Goal: Information Seeking & Learning: Check status

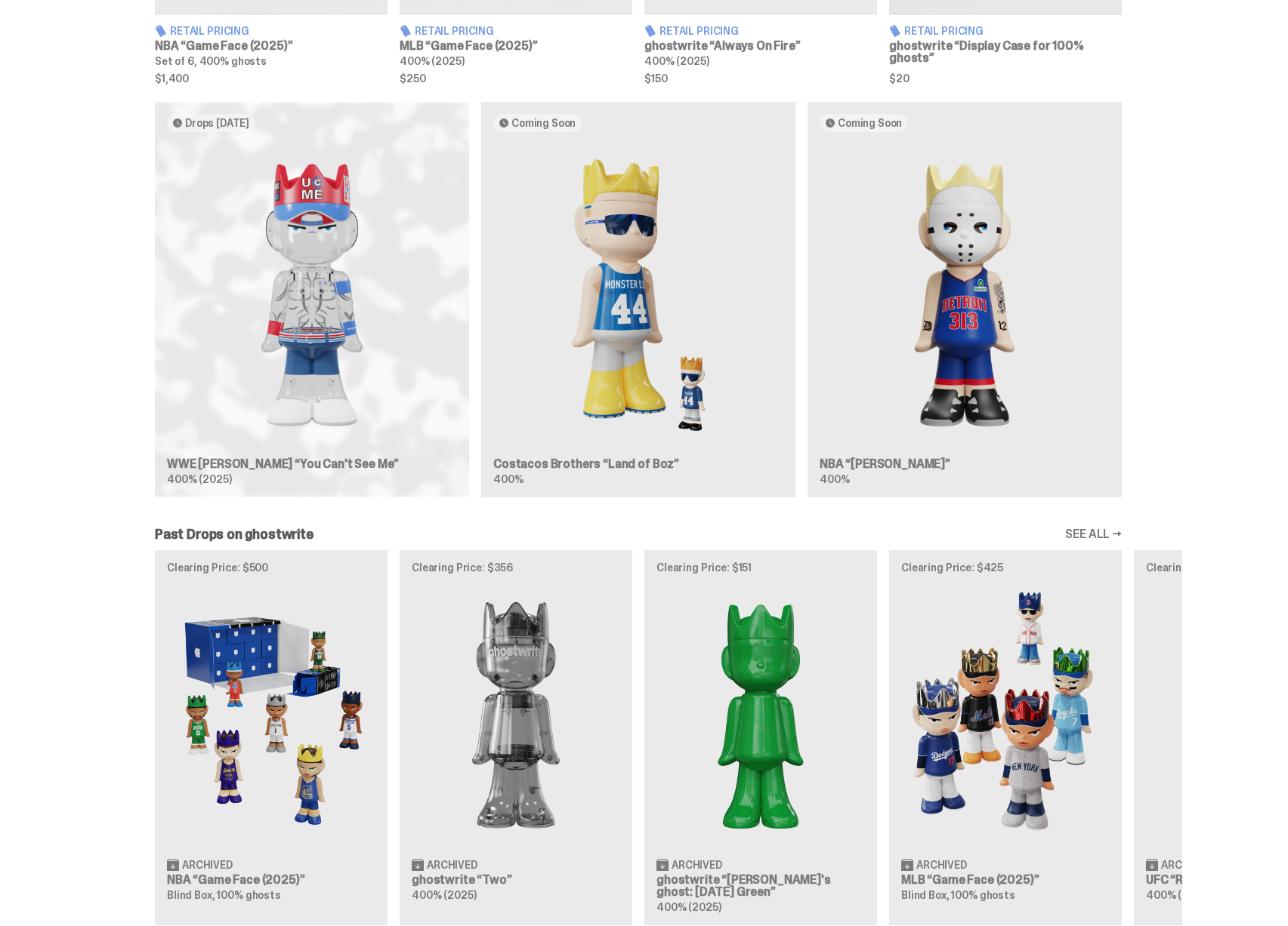
scroll to position [835, 0]
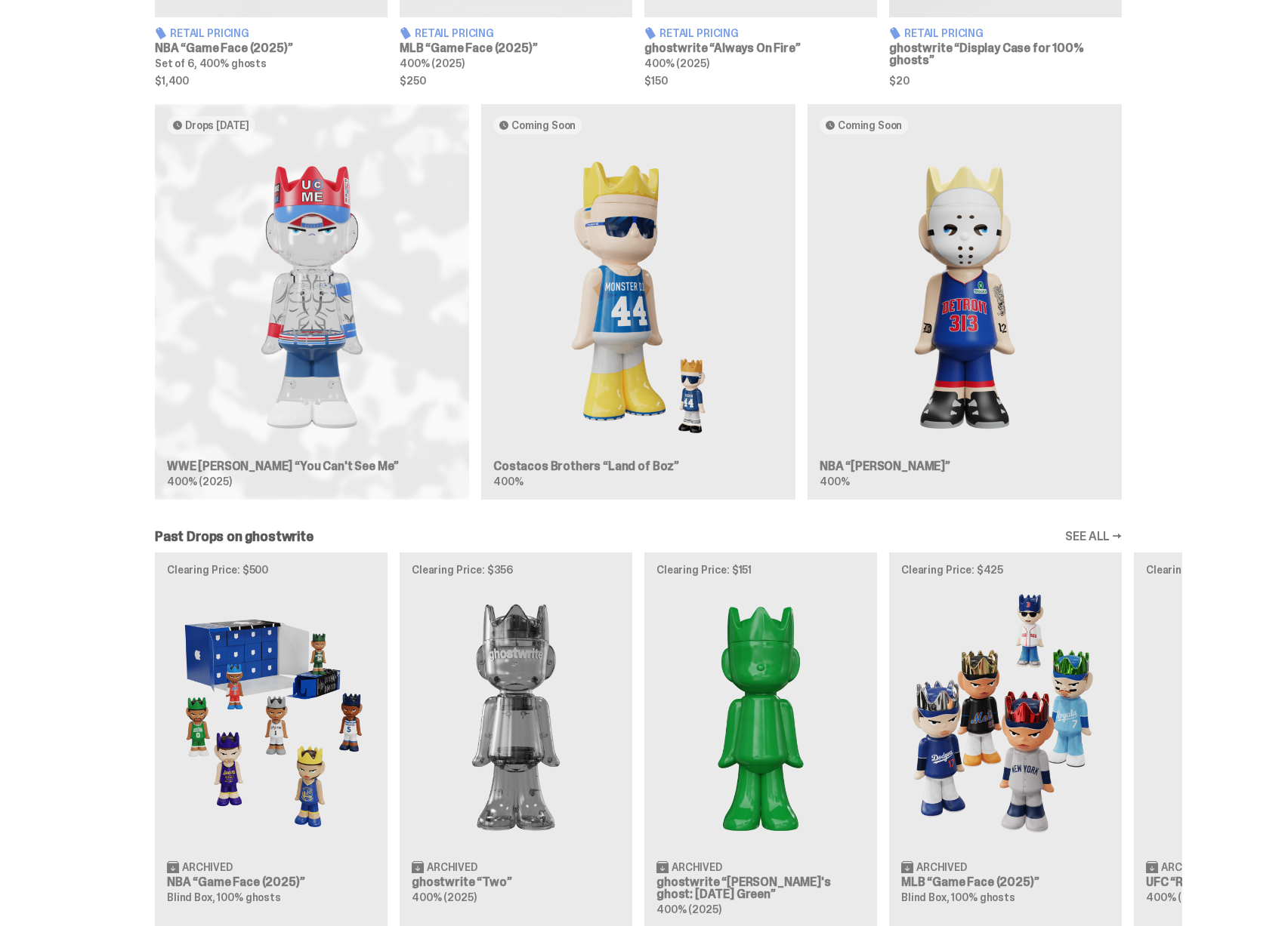
click at [333, 357] on div "Drops Sep 30 WWE John Cena “You Can't See Me” 400% (2025) Coming Soon Costacos …" at bounding box center [638, 308] width 1087 height 407
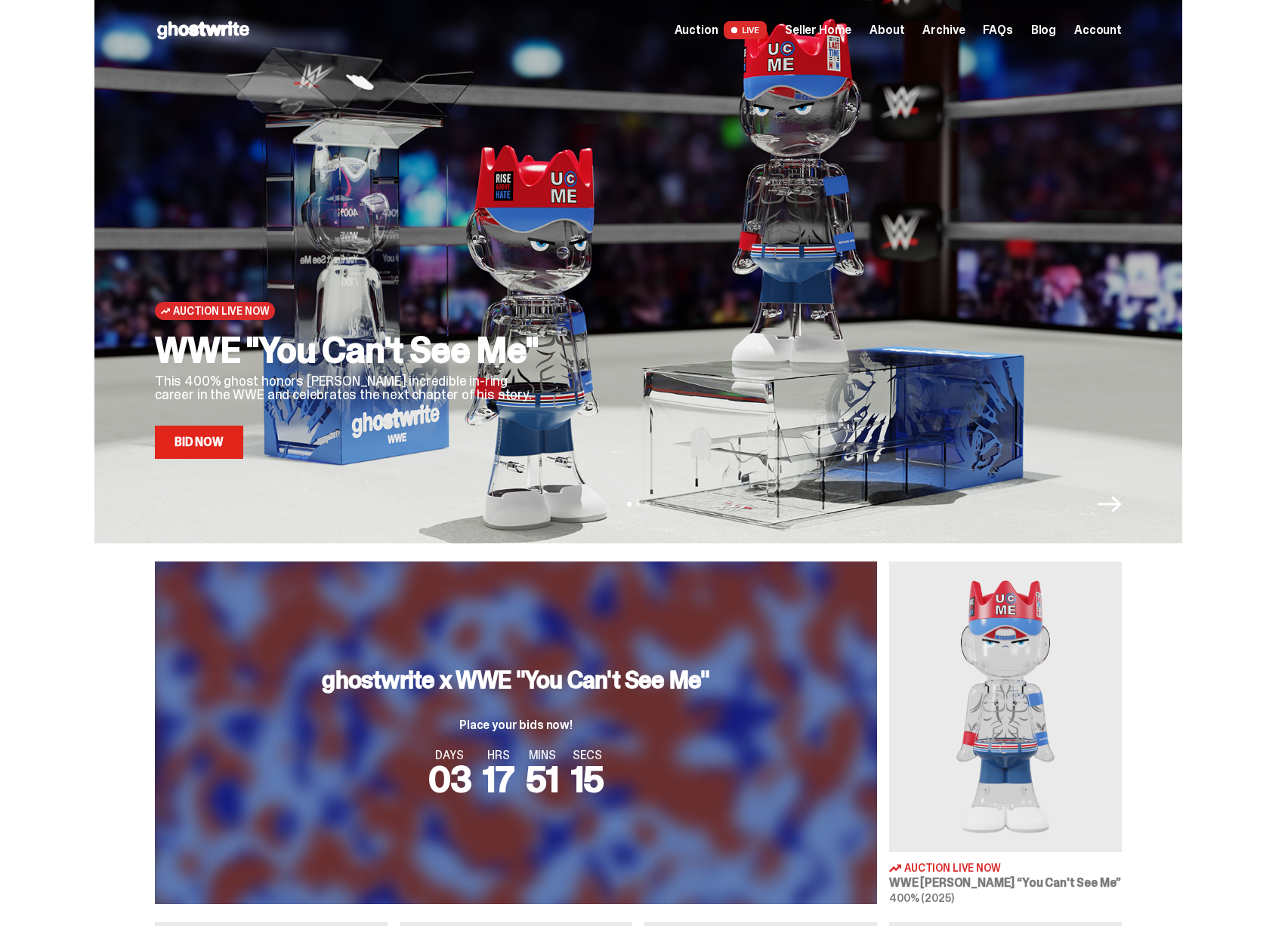
click at [718, 31] on span "Auction" at bounding box center [696, 30] width 44 height 12
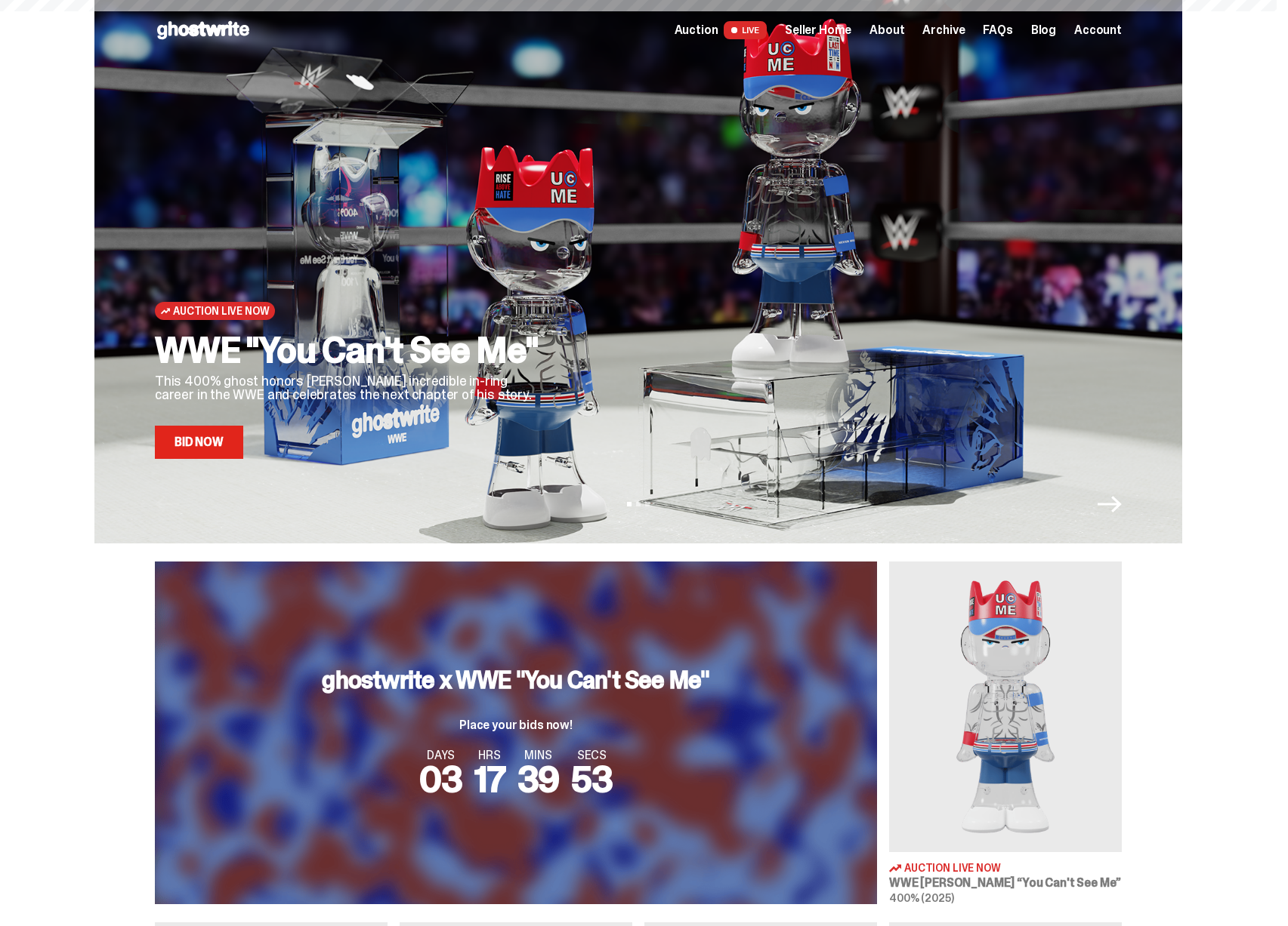
click at [823, 25] on span "Seller Home" at bounding box center [818, 30] width 67 height 12
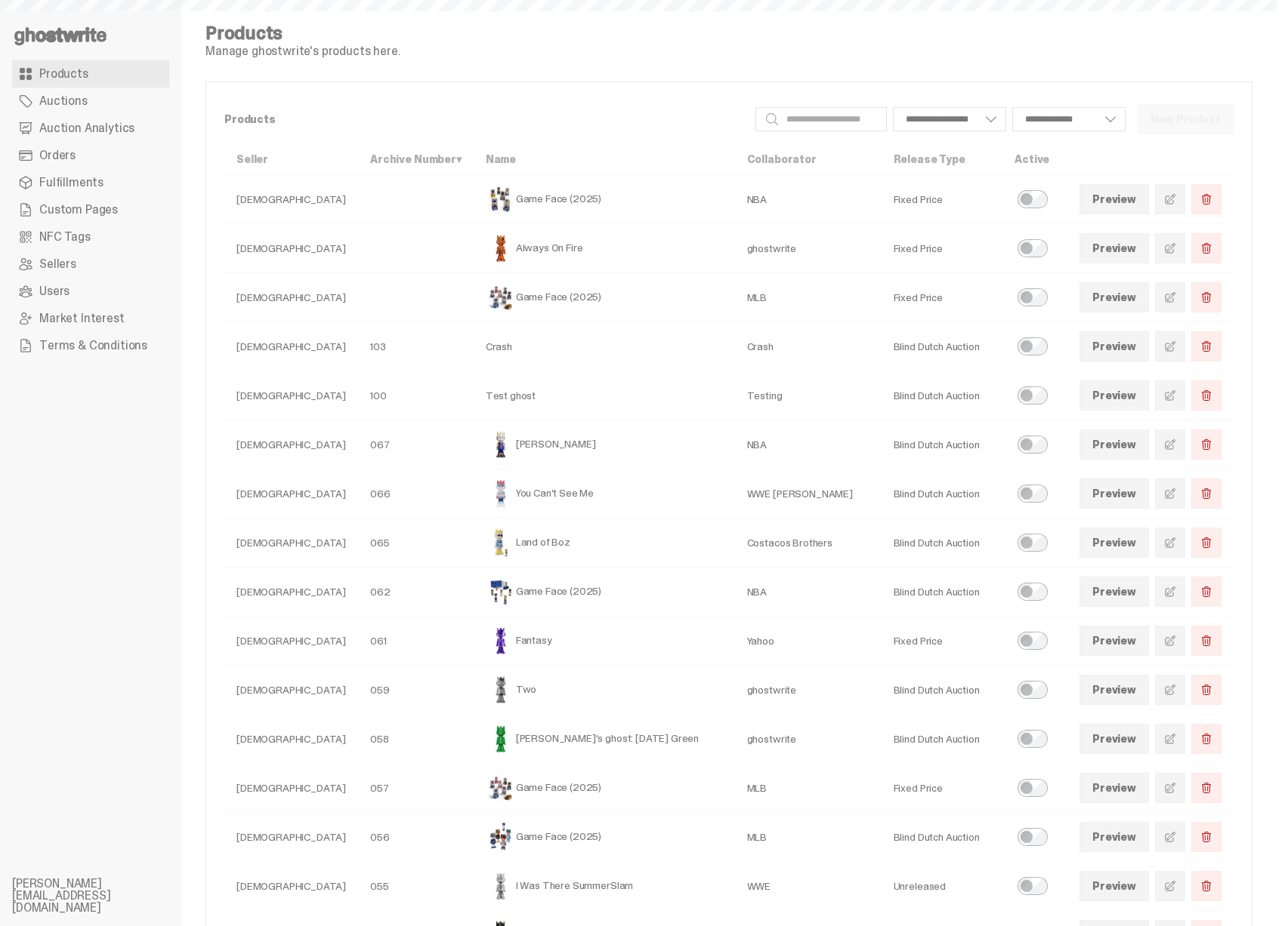
select select
click at [94, 124] on span "Auction Analytics" at bounding box center [86, 128] width 95 height 12
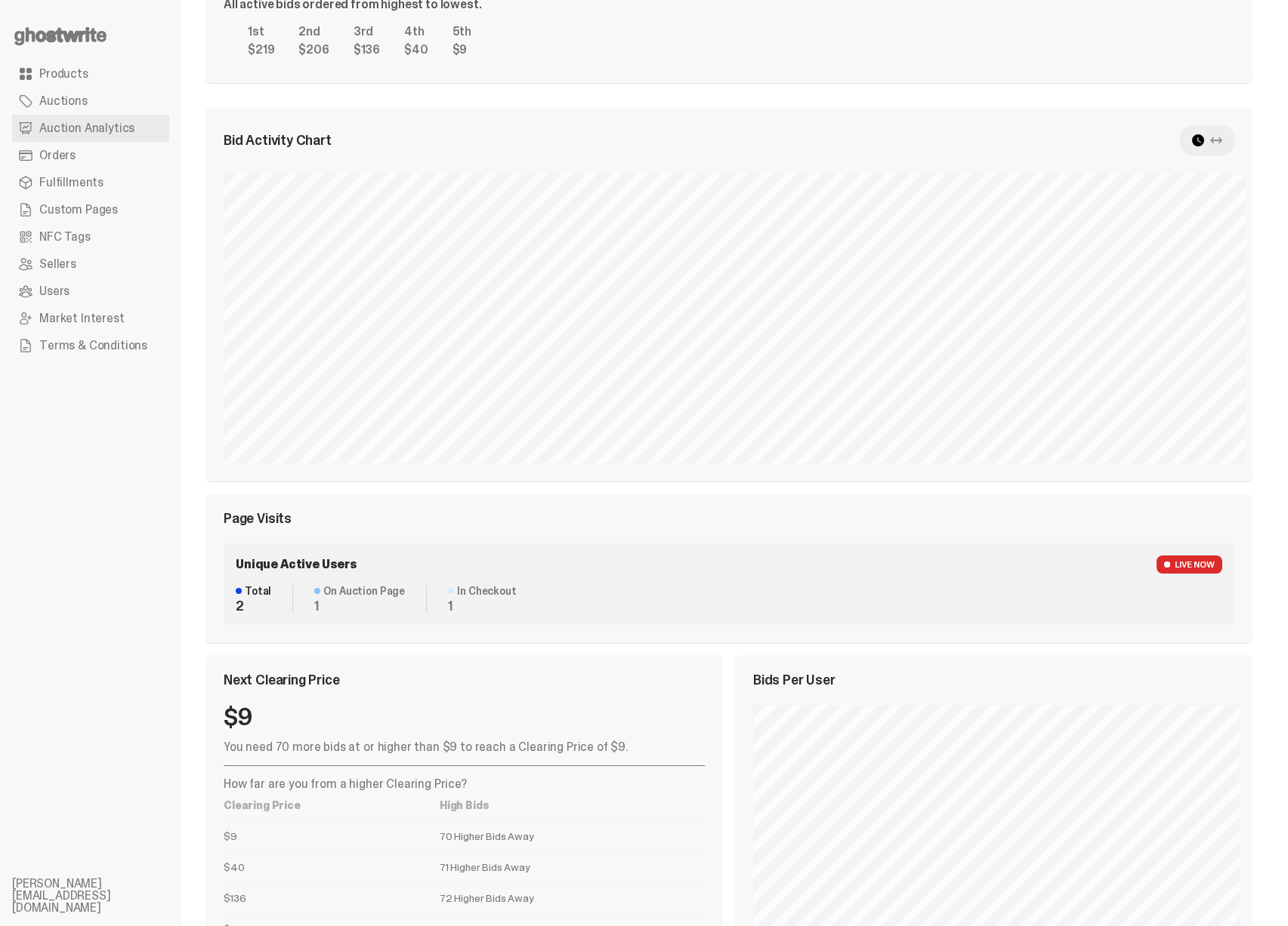
scroll to position [316, 0]
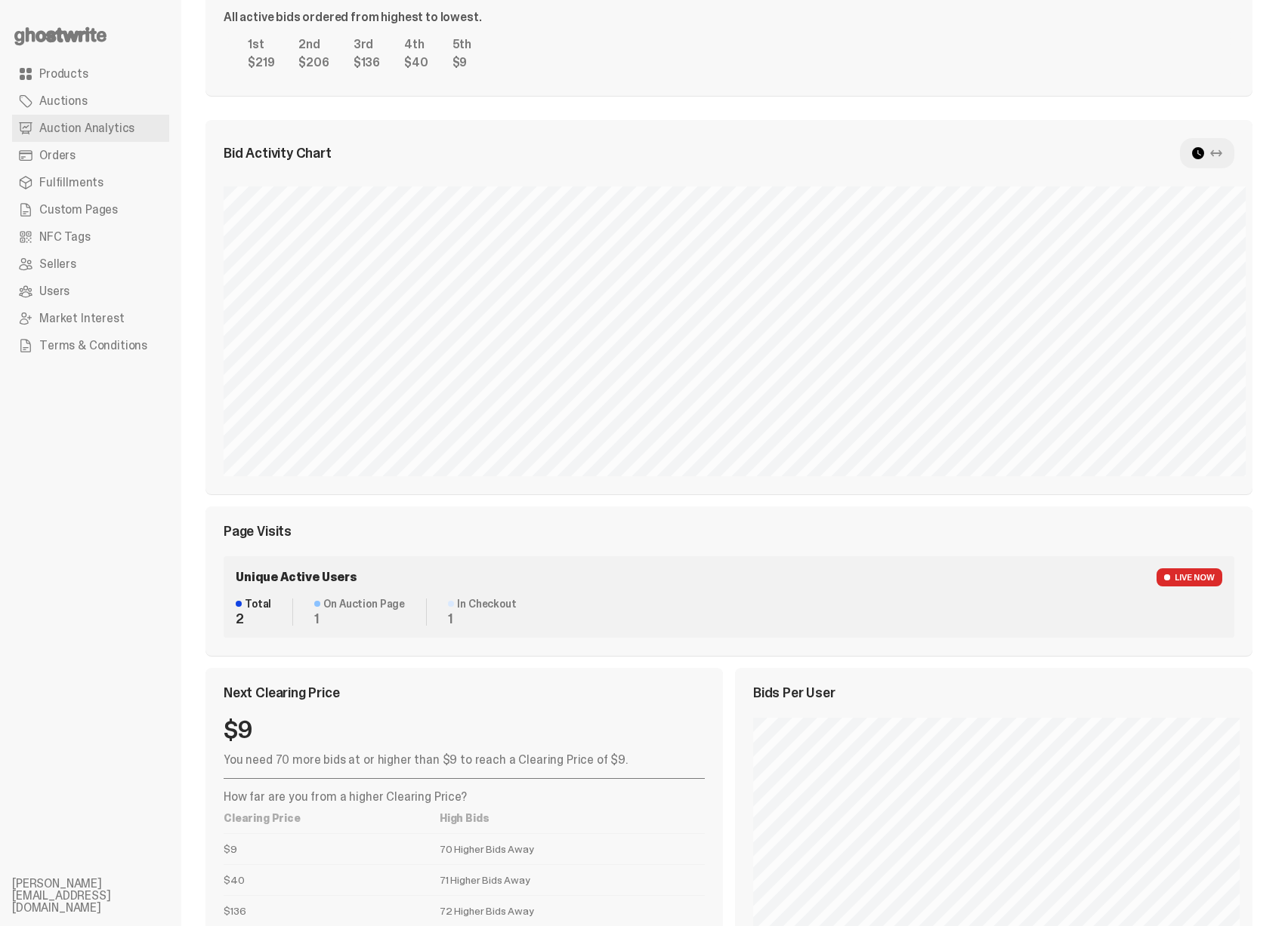
click at [462, 561] on div "Unique Active Users LIVE NOW Total 2 On Auction Page 1 In Checkout 1" at bounding box center [729, 596] width 1010 height 81
select select "**"
drag, startPoint x: 239, startPoint y: 579, endPoint x: 484, endPoint y: 614, distance: 247.5
click at [484, 614] on div "Unique Active Users LIVE NOW Total 2 On Auction Page 1 In Checkout 1" at bounding box center [729, 596] width 1010 height 81
click at [503, 618] on dd "1" at bounding box center [482, 619] width 68 height 14
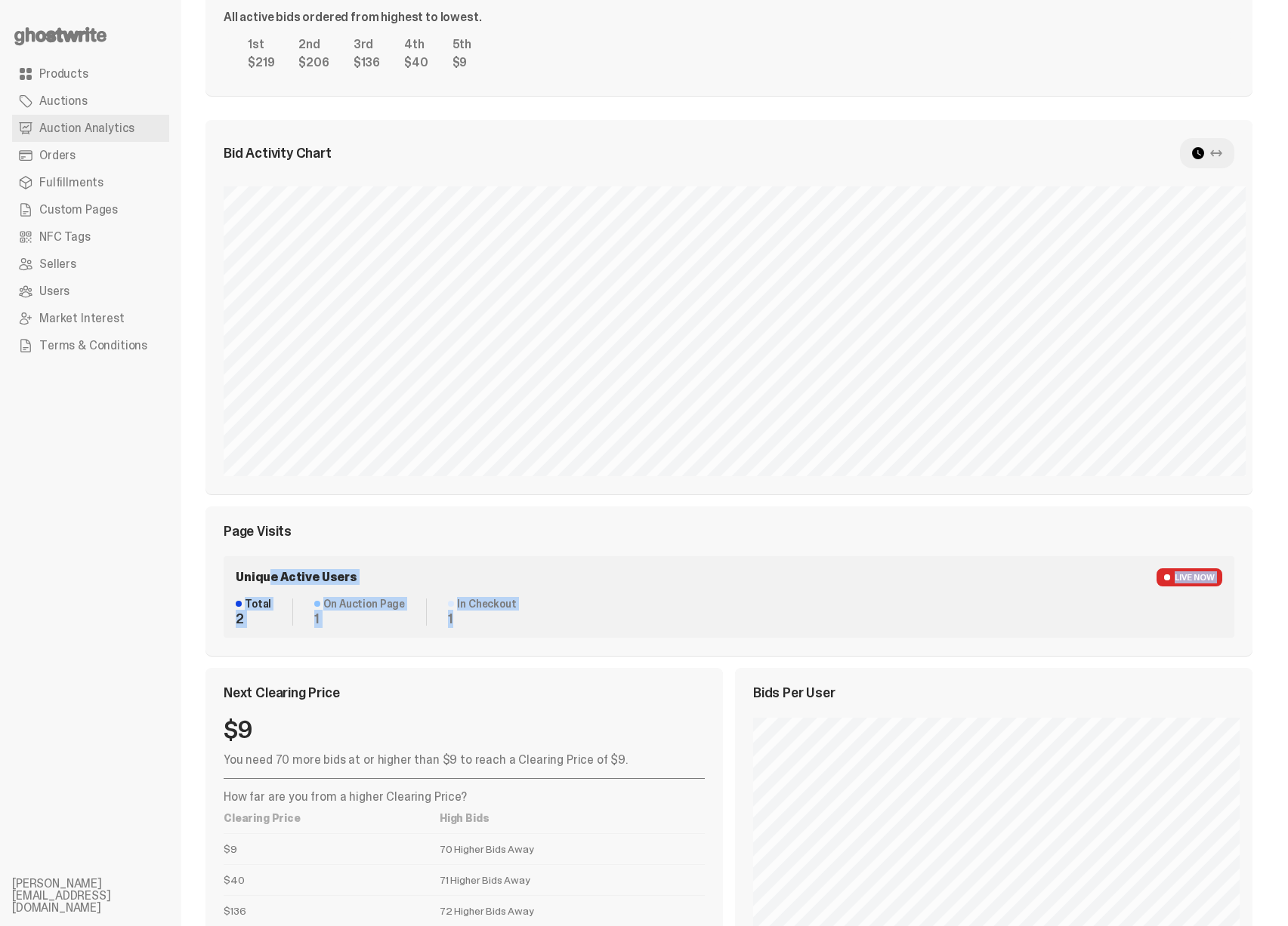
drag, startPoint x: 507, startPoint y: 622, endPoint x: 263, endPoint y: 574, distance: 248.7
click at [263, 574] on div "Unique Active Users LIVE NOW Total 2 On Auction Page 1 In Checkout 1" at bounding box center [729, 596] width 1010 height 81
click at [263, 574] on span "Unique Active Users" at bounding box center [297, 577] width 121 height 12
click at [486, 513] on div "Page Visits Unique Active Users LIVE NOW Total 2 On Auction Page 1 In Checkout 1" at bounding box center [728, 581] width 1047 height 149
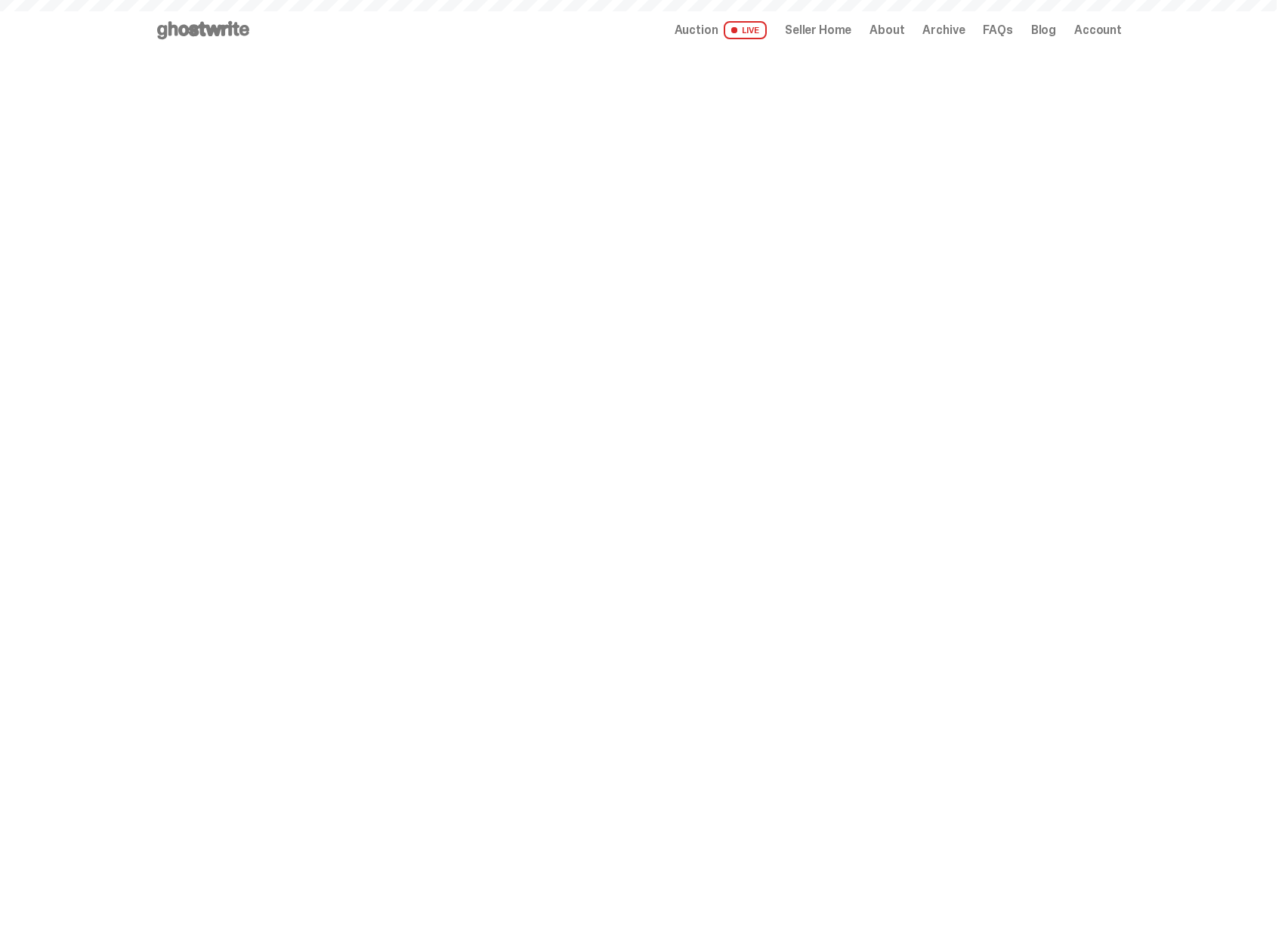
click at [715, 30] on span "Auction" at bounding box center [696, 30] width 44 height 12
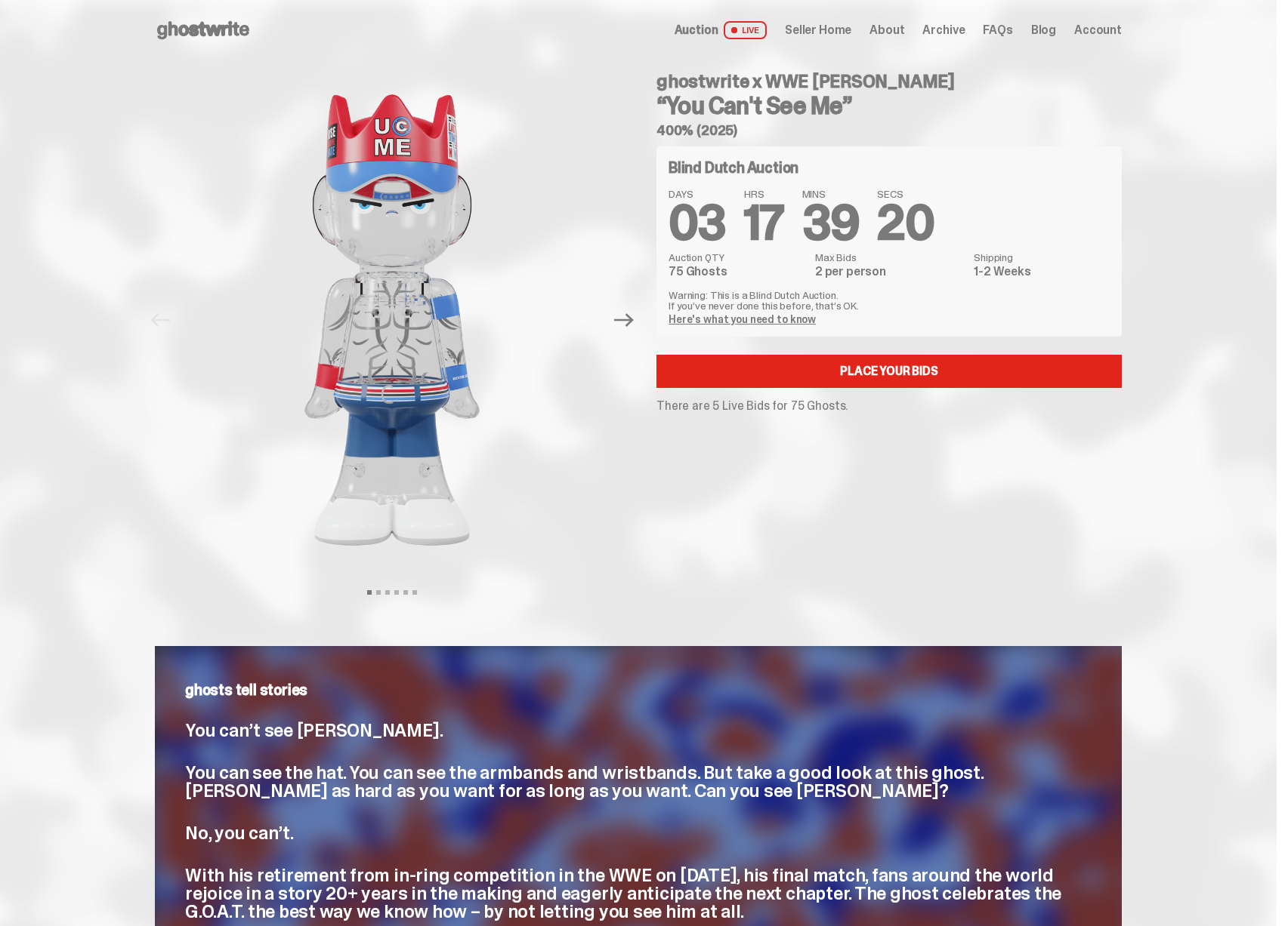
click at [718, 26] on span "Auction" at bounding box center [696, 30] width 44 height 12
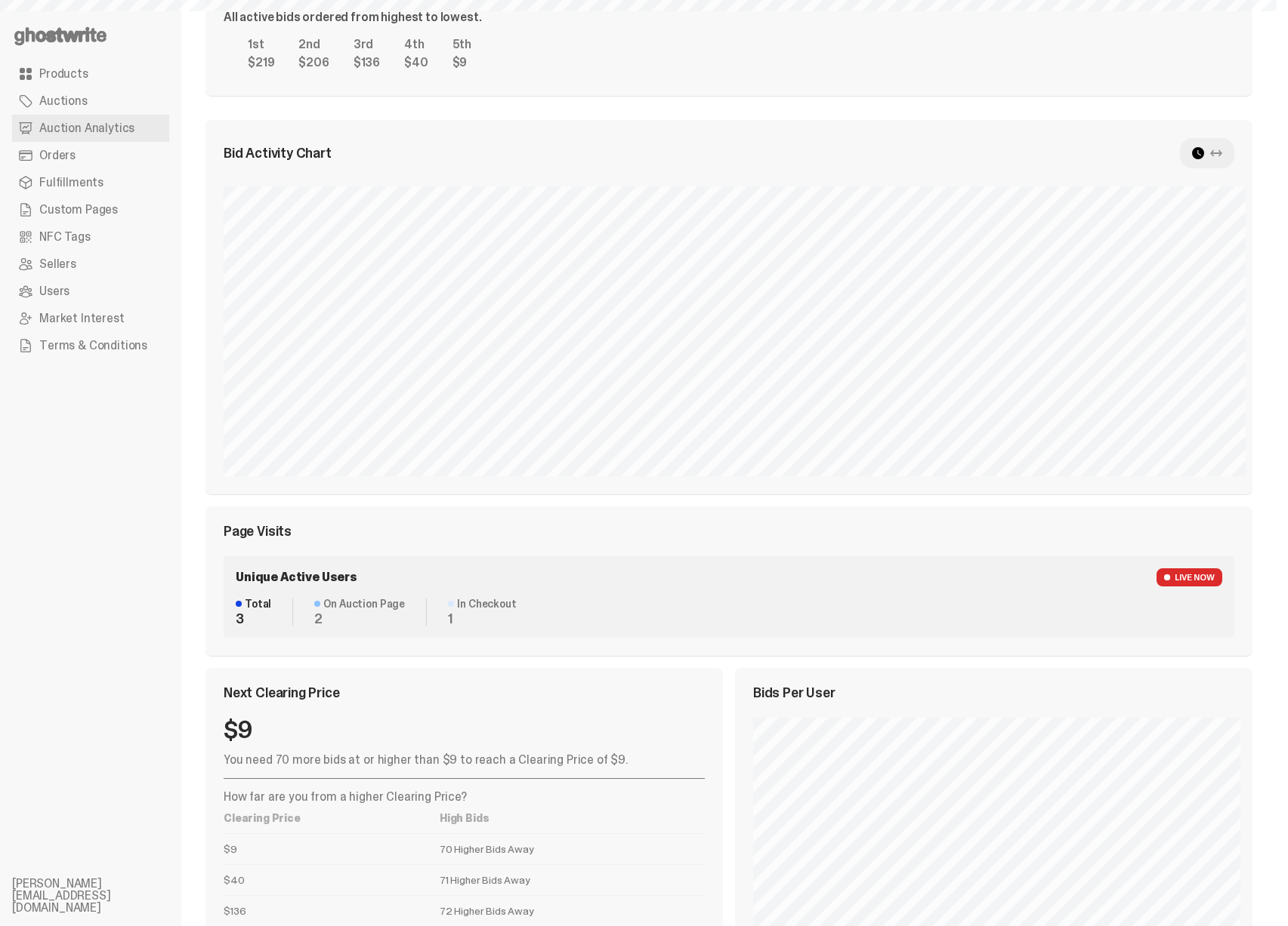
select select "**"
click at [399, 581] on div "Unique Active Users LIVE NOW" at bounding box center [729, 577] width 986 height 18
select select "**"
click at [435, 580] on div "Unique Active Users LIVE NOW" at bounding box center [729, 577] width 986 height 18
drag, startPoint x: 455, startPoint y: 607, endPoint x: 498, endPoint y: 617, distance: 44.1
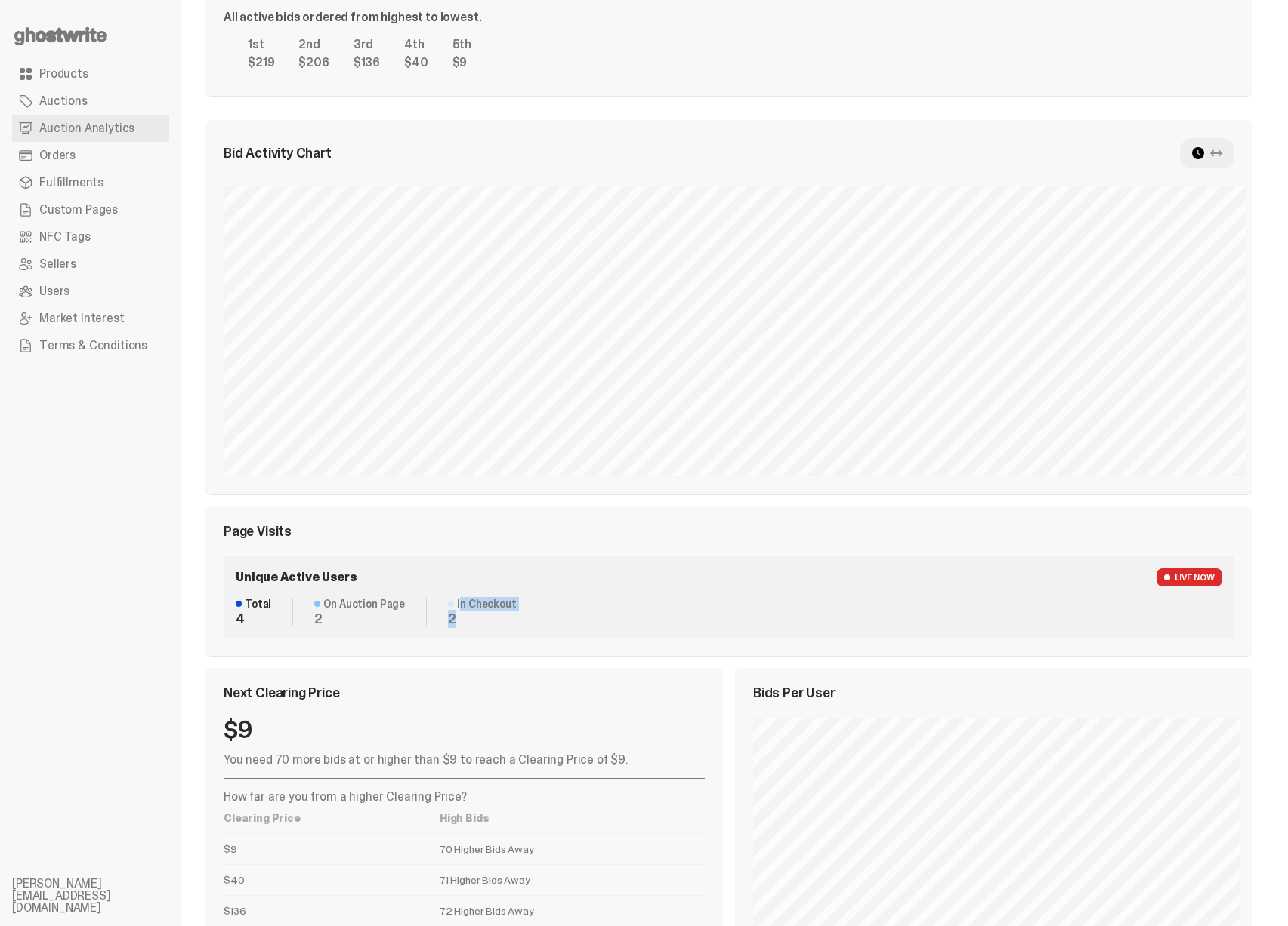
click at [498, 617] on dl "In Checkout 2" at bounding box center [471, 612] width 89 height 27
click at [498, 617] on dd "2" at bounding box center [482, 619] width 68 height 14
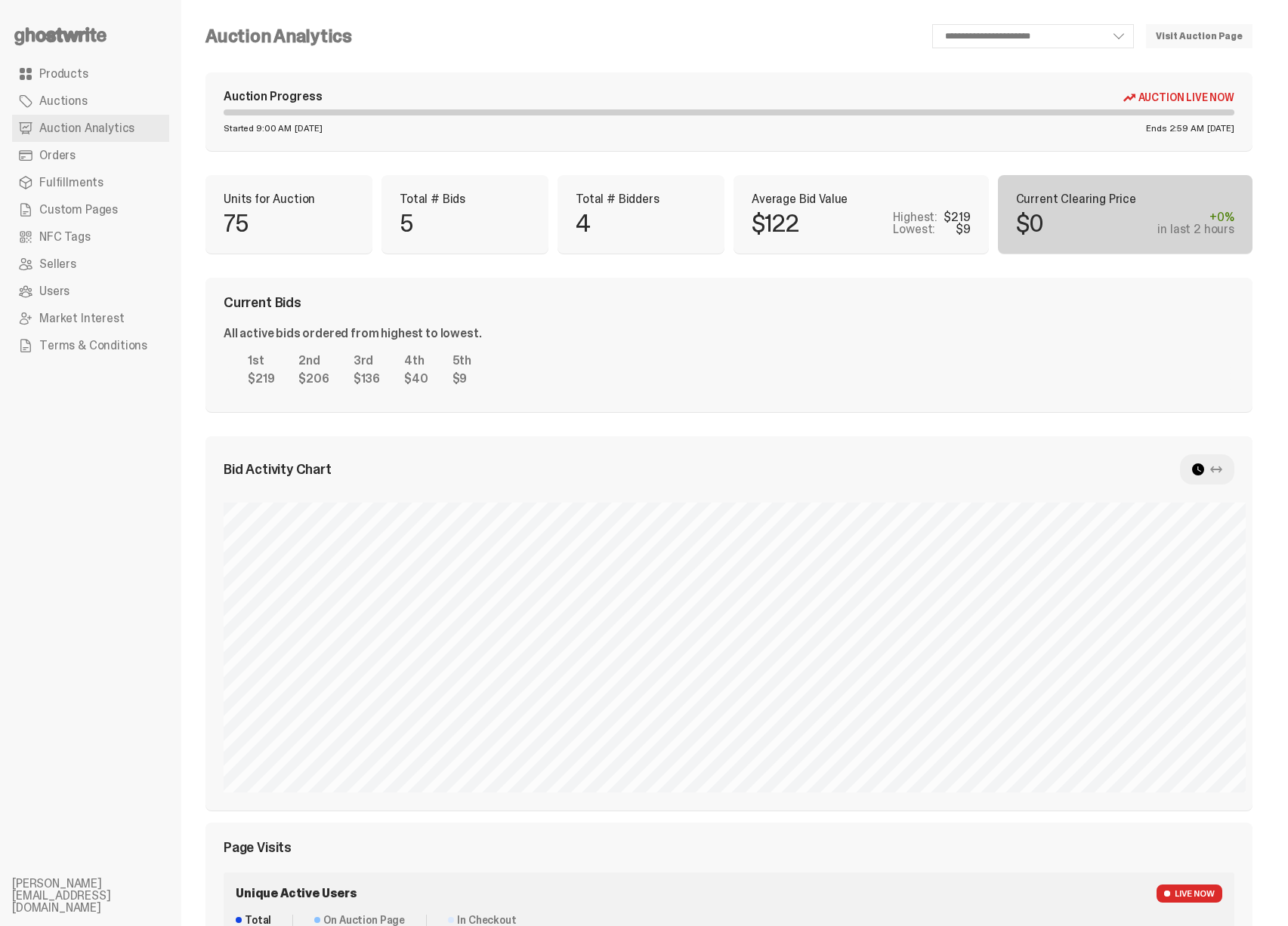
scroll to position [316, 0]
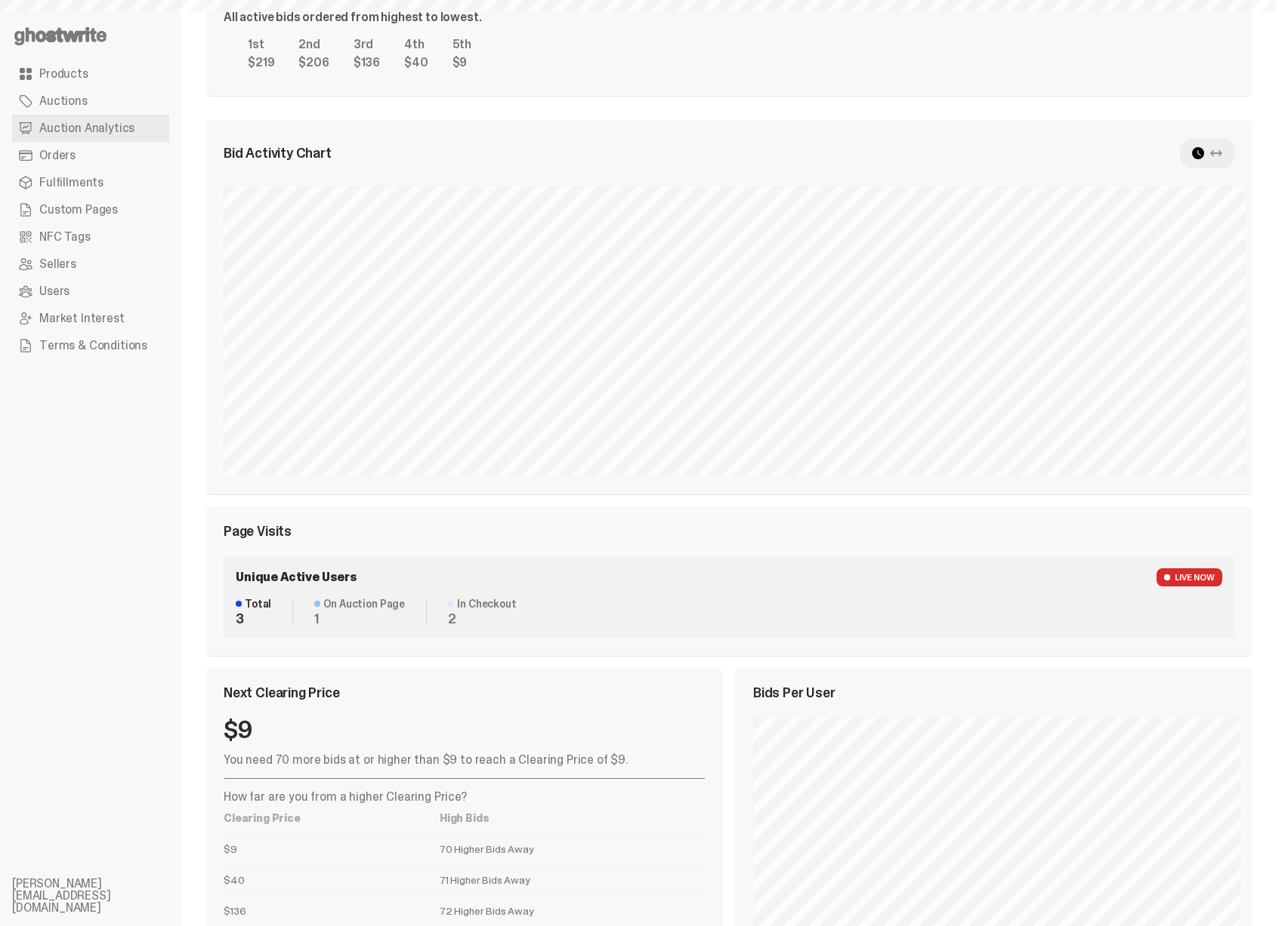
select select "**"
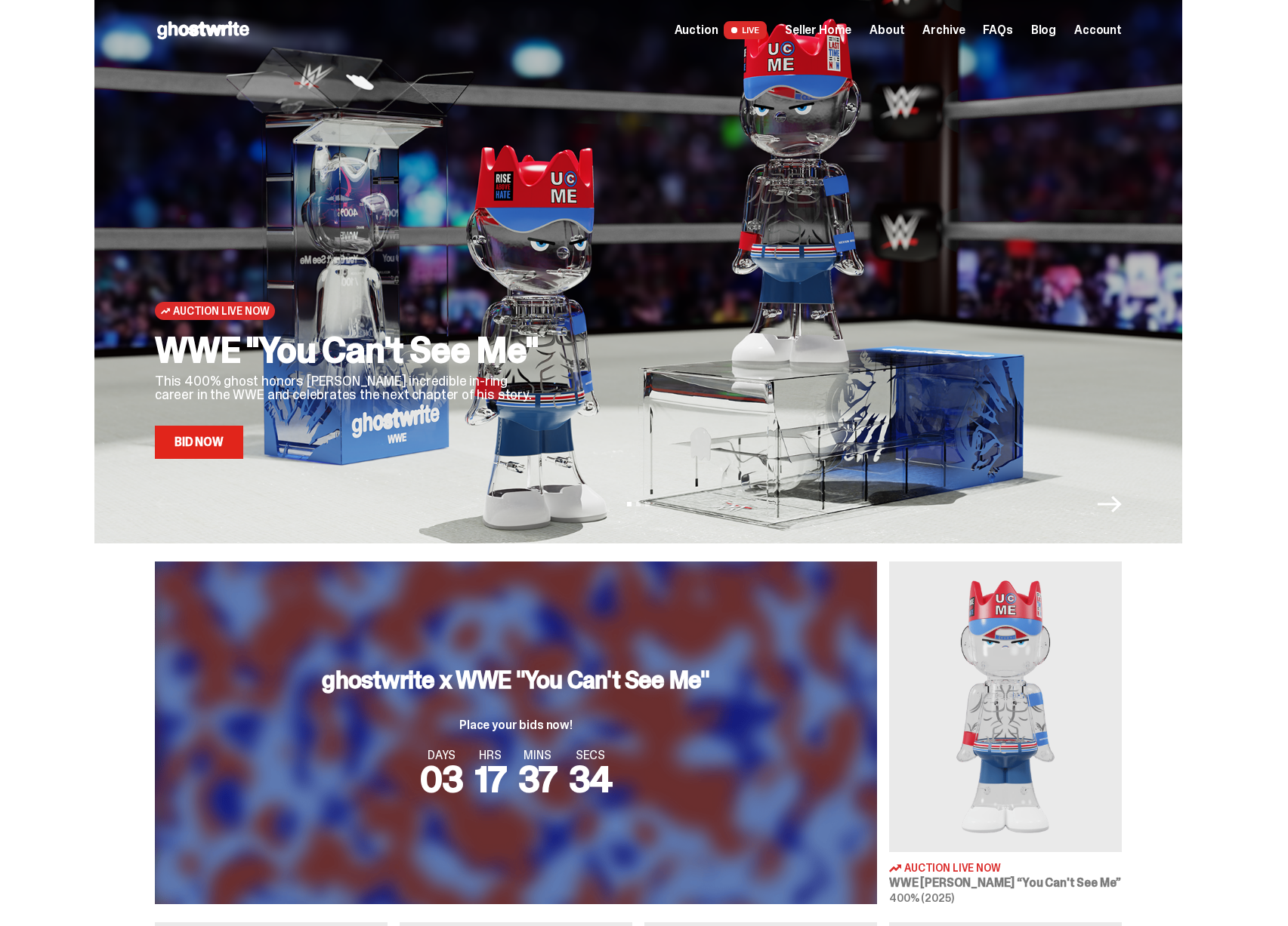
click at [830, 31] on span "Seller Home" at bounding box center [818, 30] width 67 height 12
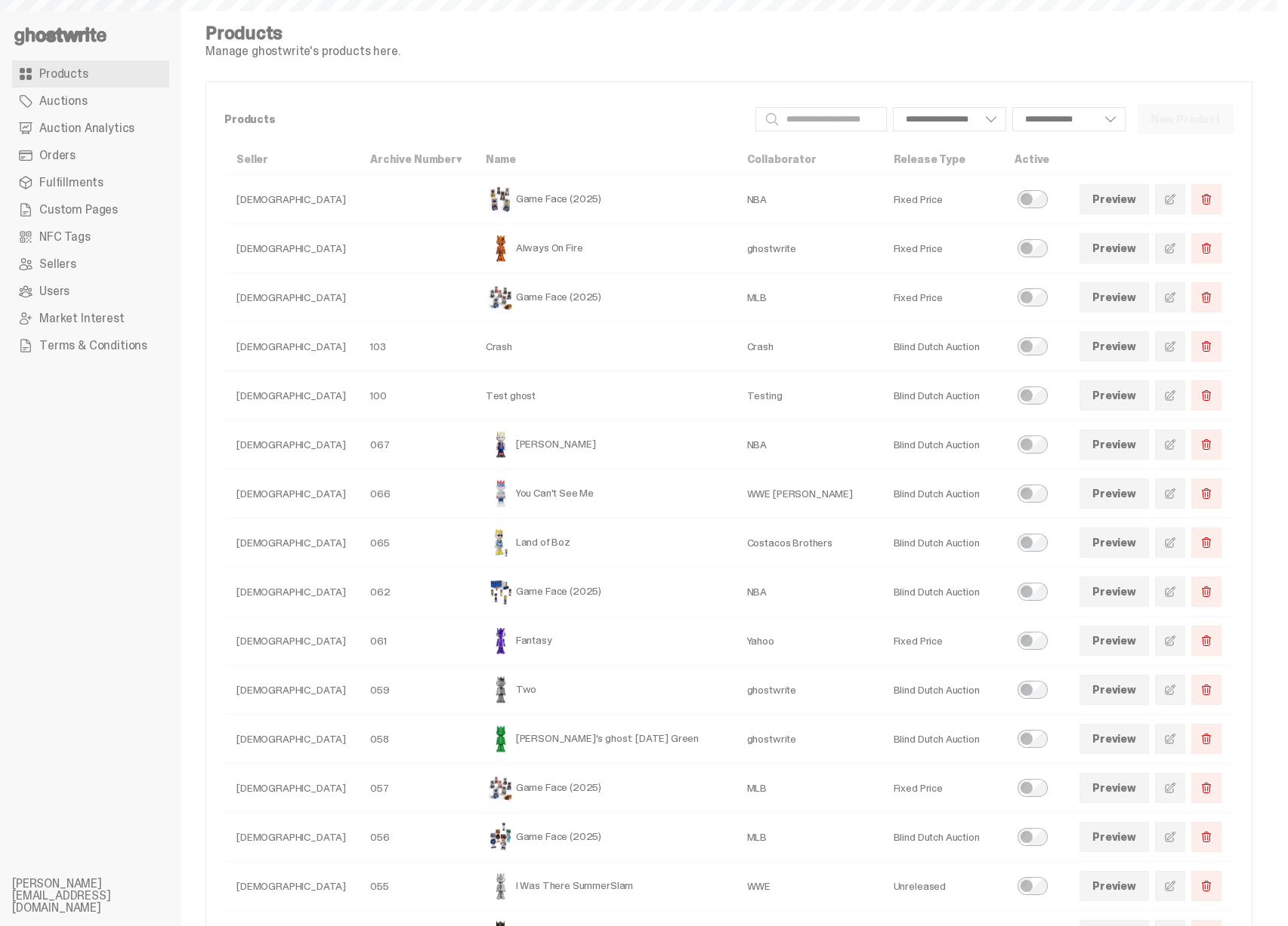
select select
click at [1176, 253] on span at bounding box center [1170, 249] width 12 height 12
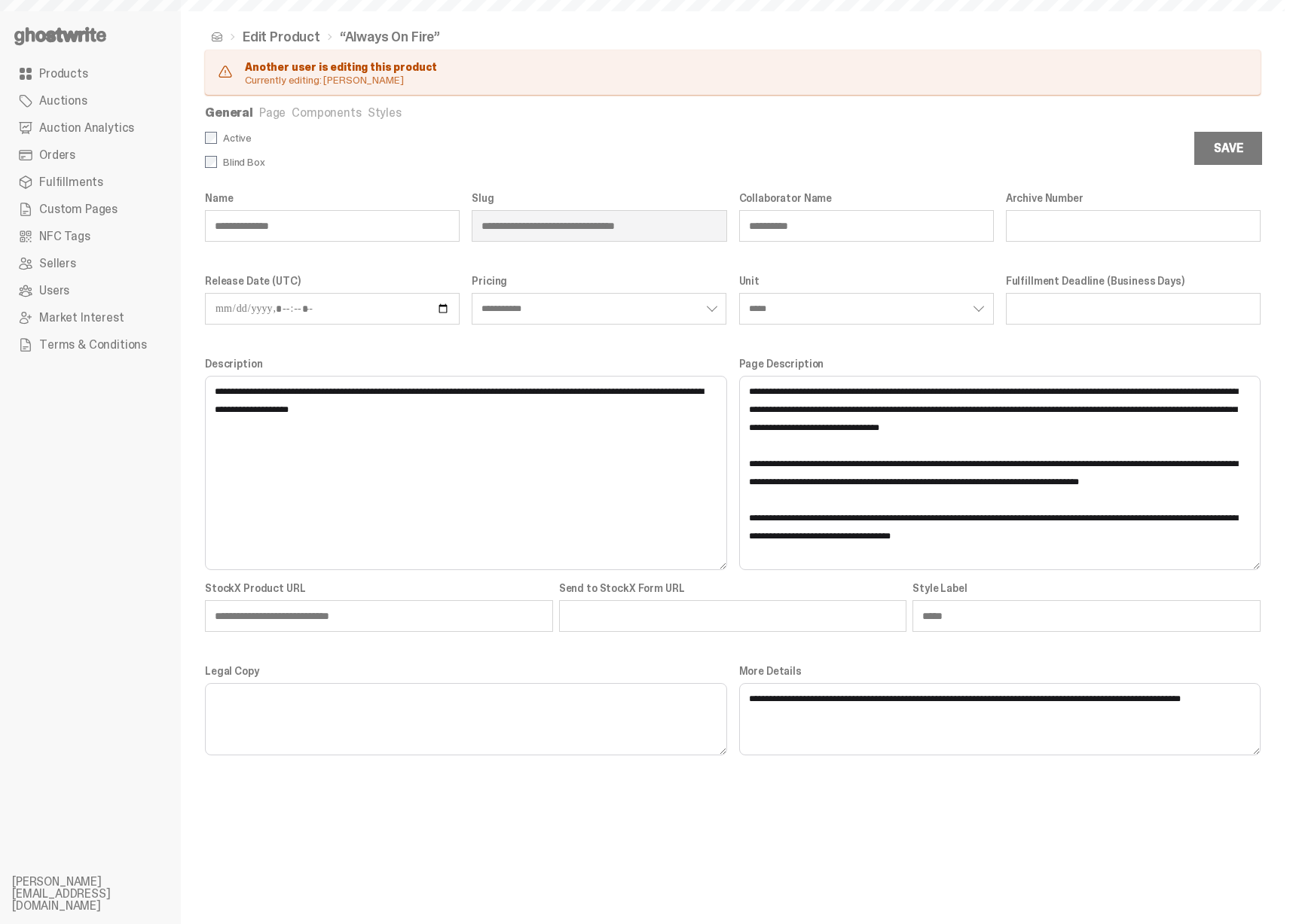
click at [78, 130] on span "Auction Analytics" at bounding box center [86, 128] width 95 height 12
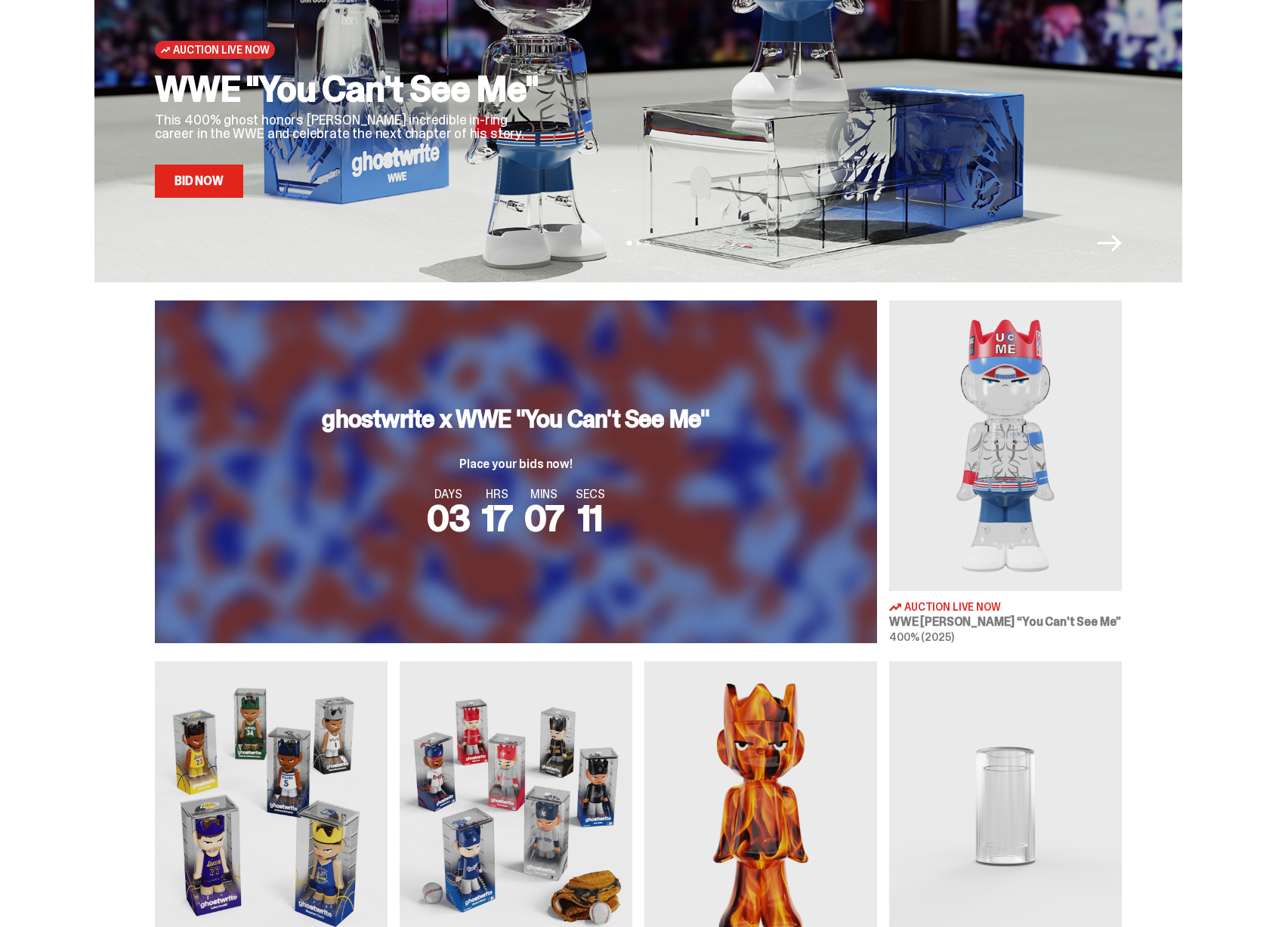
scroll to position [269, 0]
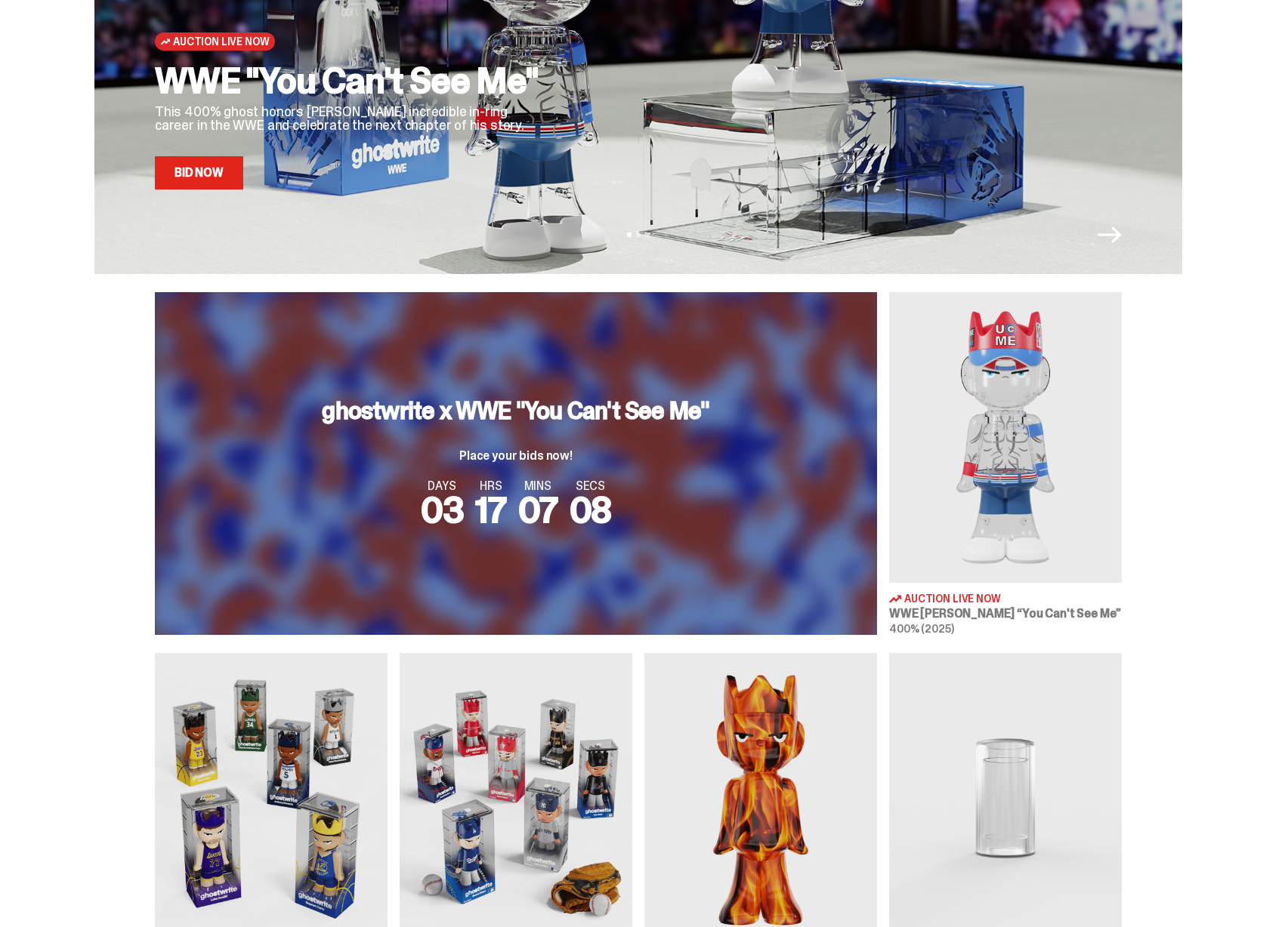
click at [569, 529] on div "ghostwrite x WWE "You Can't See Me" Place your bids now! DAYS 03 HRS 17 MINS 07…" at bounding box center [515, 463] width 722 height 343
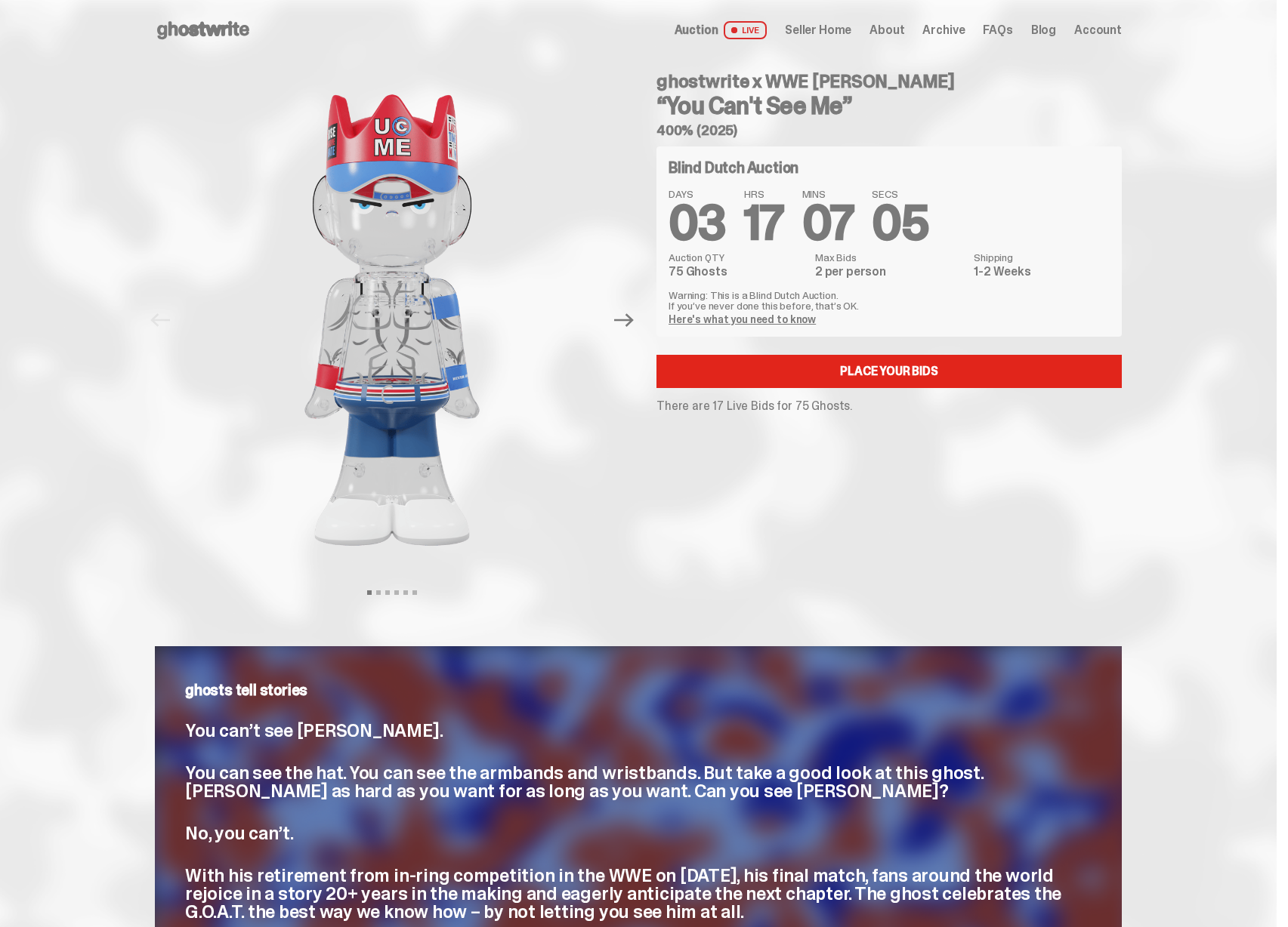
click at [829, 21] on div "Auction LIVE Seller Home About Archive FAQs Blog Account" at bounding box center [897, 30] width 447 height 18
click at [831, 32] on span "Seller Home" at bounding box center [818, 30] width 67 height 12
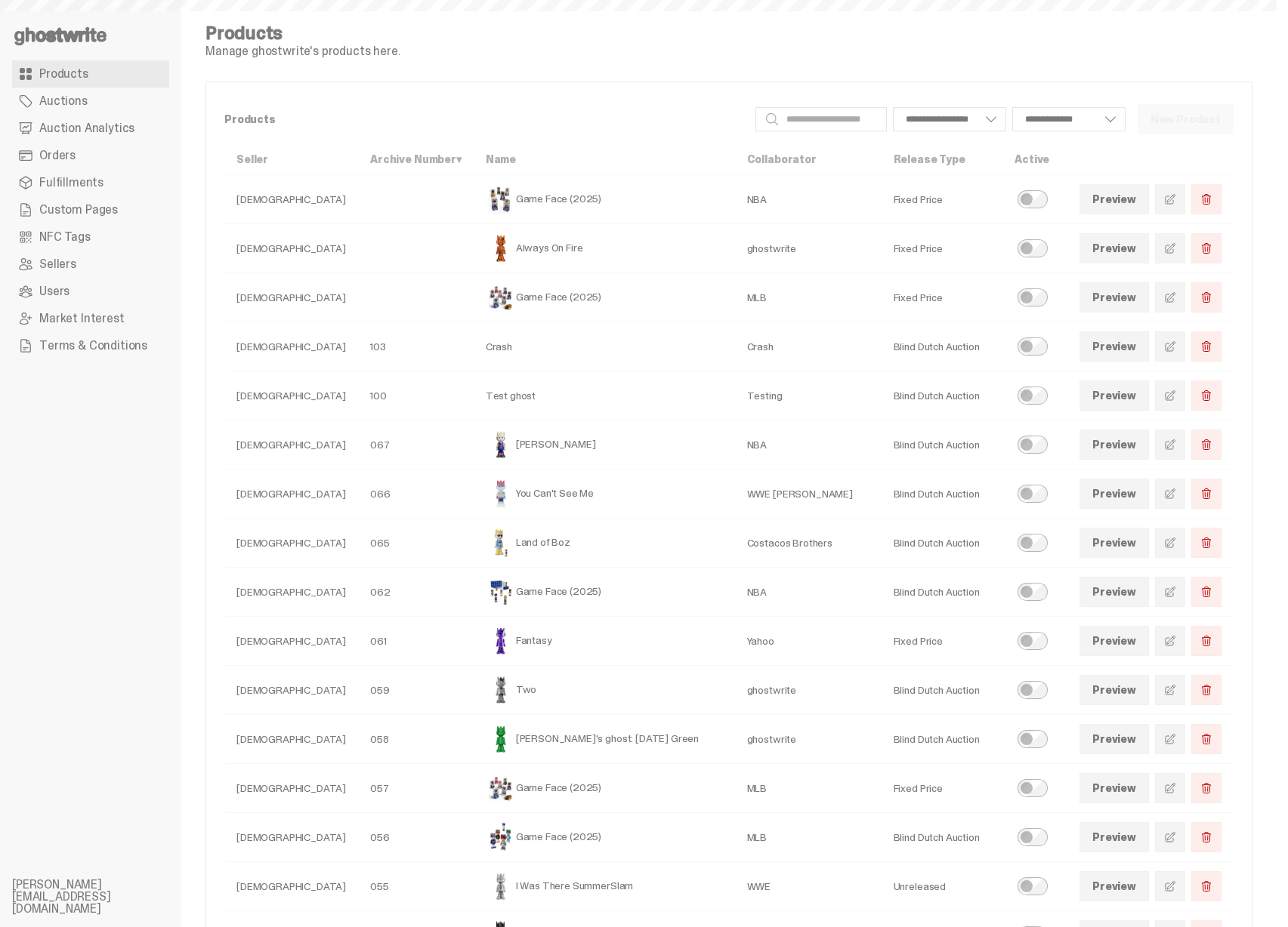
click at [97, 132] on span "Auction Analytics" at bounding box center [86, 128] width 95 height 12
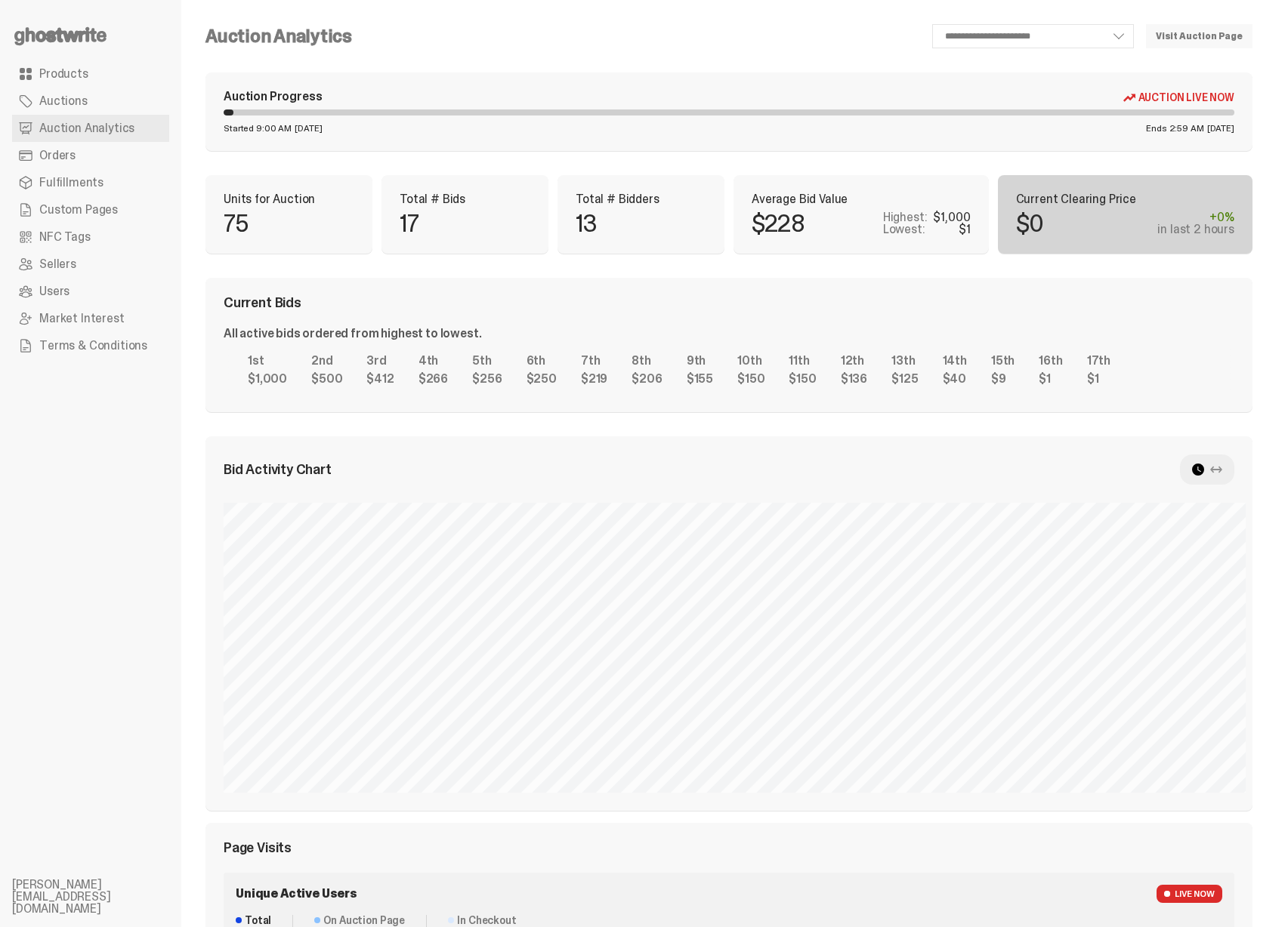
click at [1222, 465] on icon at bounding box center [1216, 470] width 12 height 12
click at [1202, 470] on div at bounding box center [1207, 469] width 55 height 30
click at [1203, 468] on use at bounding box center [1197, 470] width 12 height 12
click at [1203, 467] on use at bounding box center [1197, 470] width 12 height 12
click at [551, 278] on div "Current Bids All active bids ordered from highest to lowest. 1st $1,000 2nd $50…" at bounding box center [728, 344] width 1047 height 134
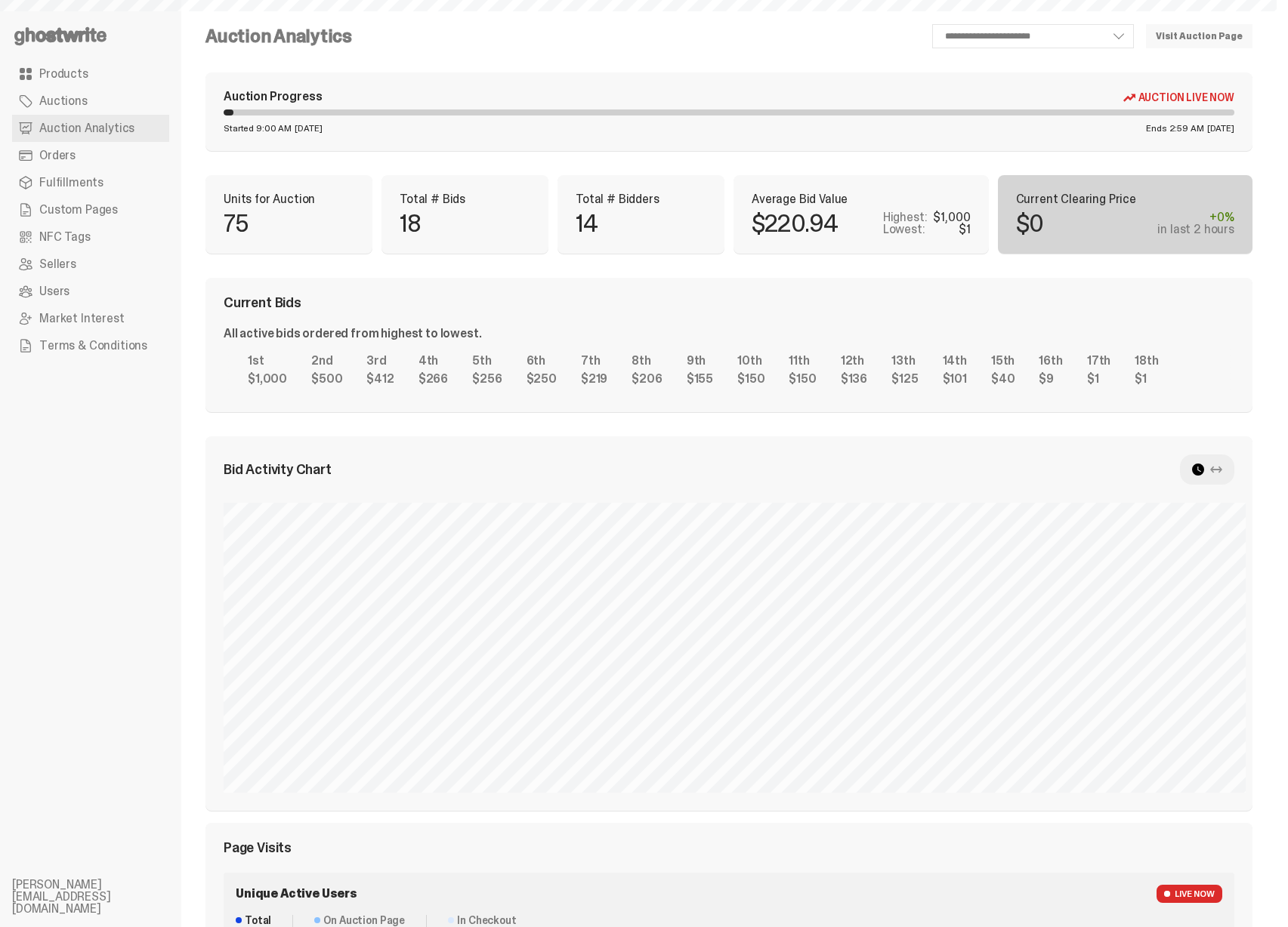
select select "**"
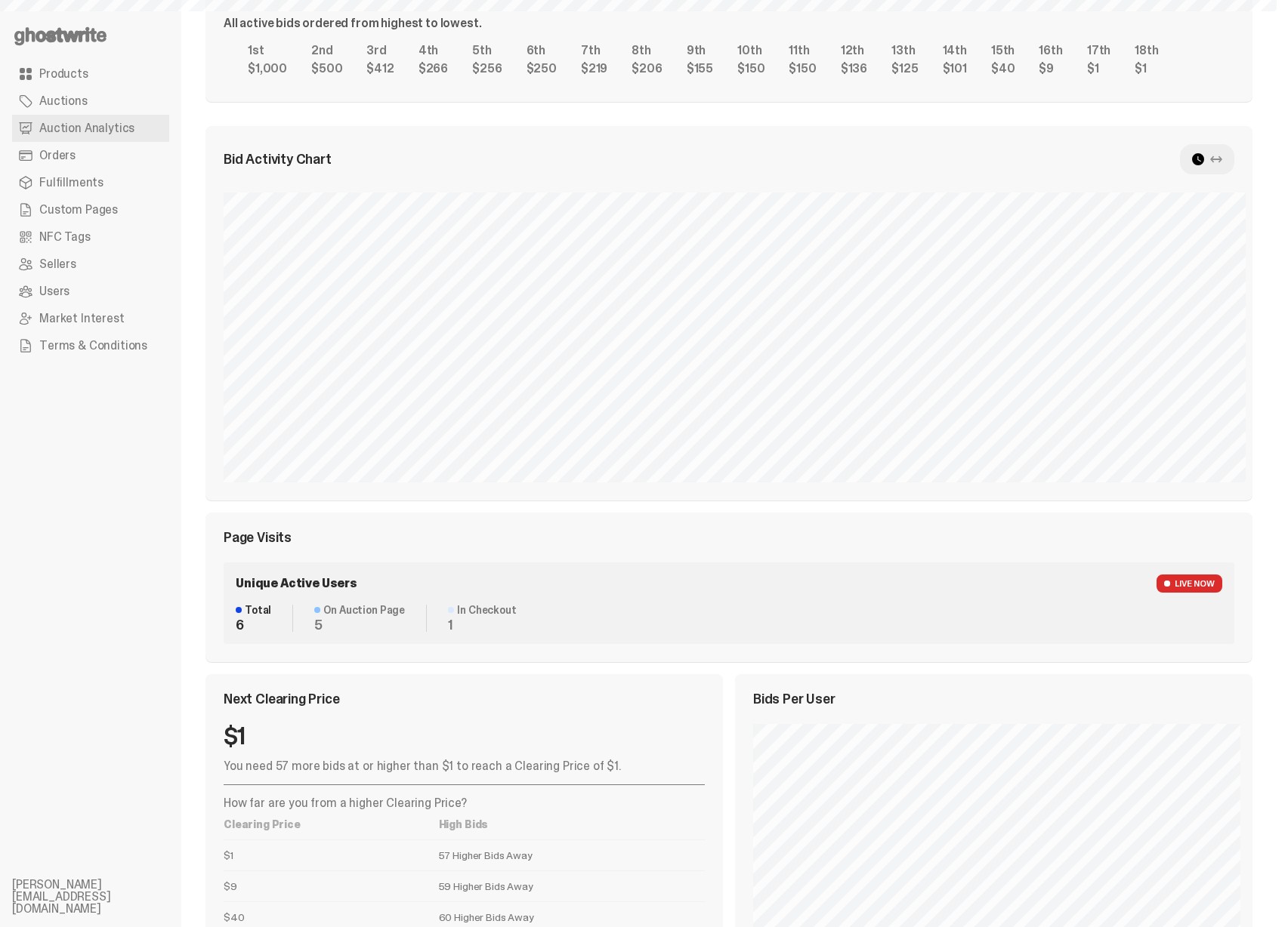
select select "**"
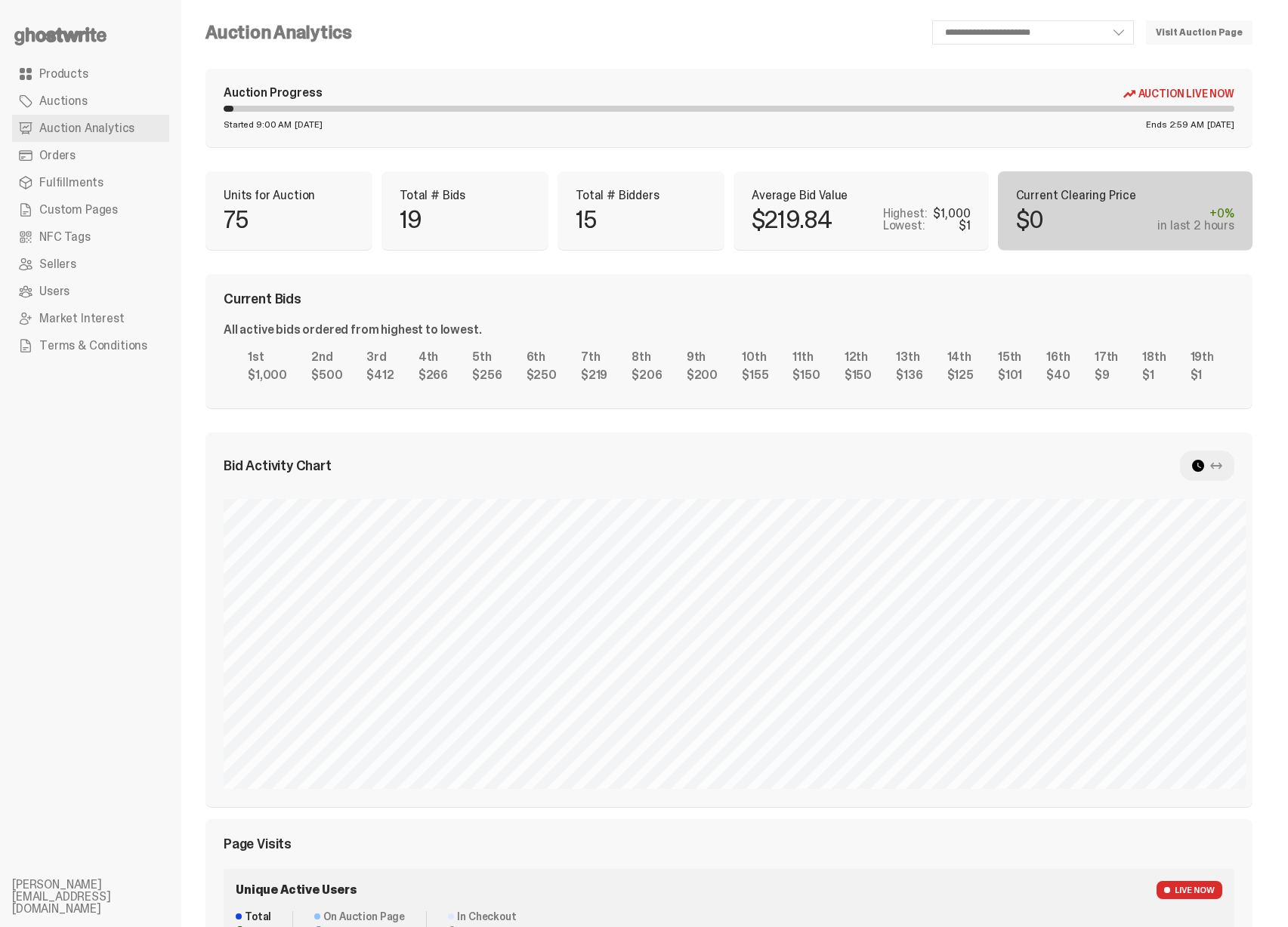
scroll to position [0, 0]
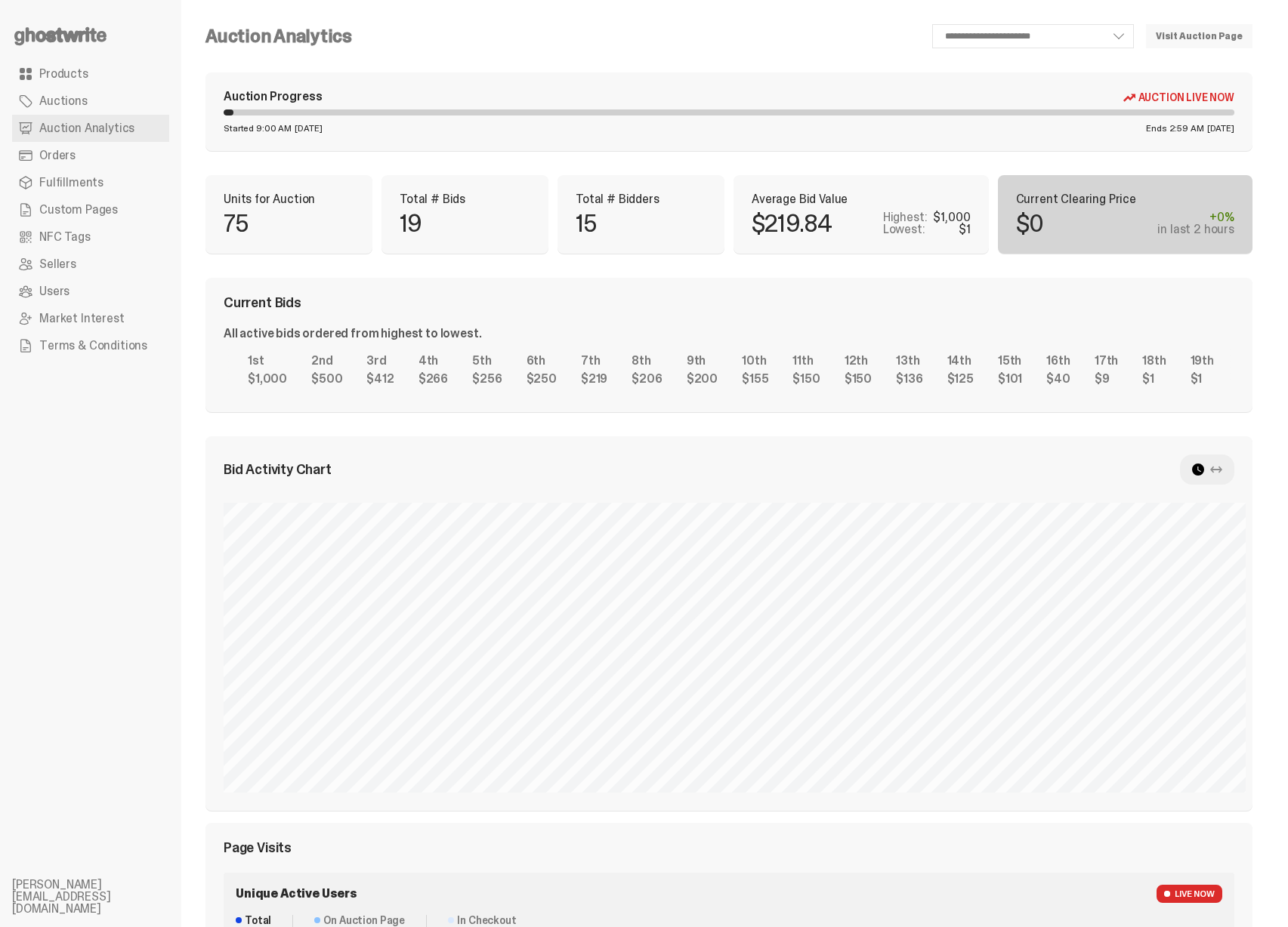
click at [762, 187] on div "Average Bid Value $219.84 Highest: $1,000 Lowest: $1" at bounding box center [861, 214] width 256 height 79
select select "**"
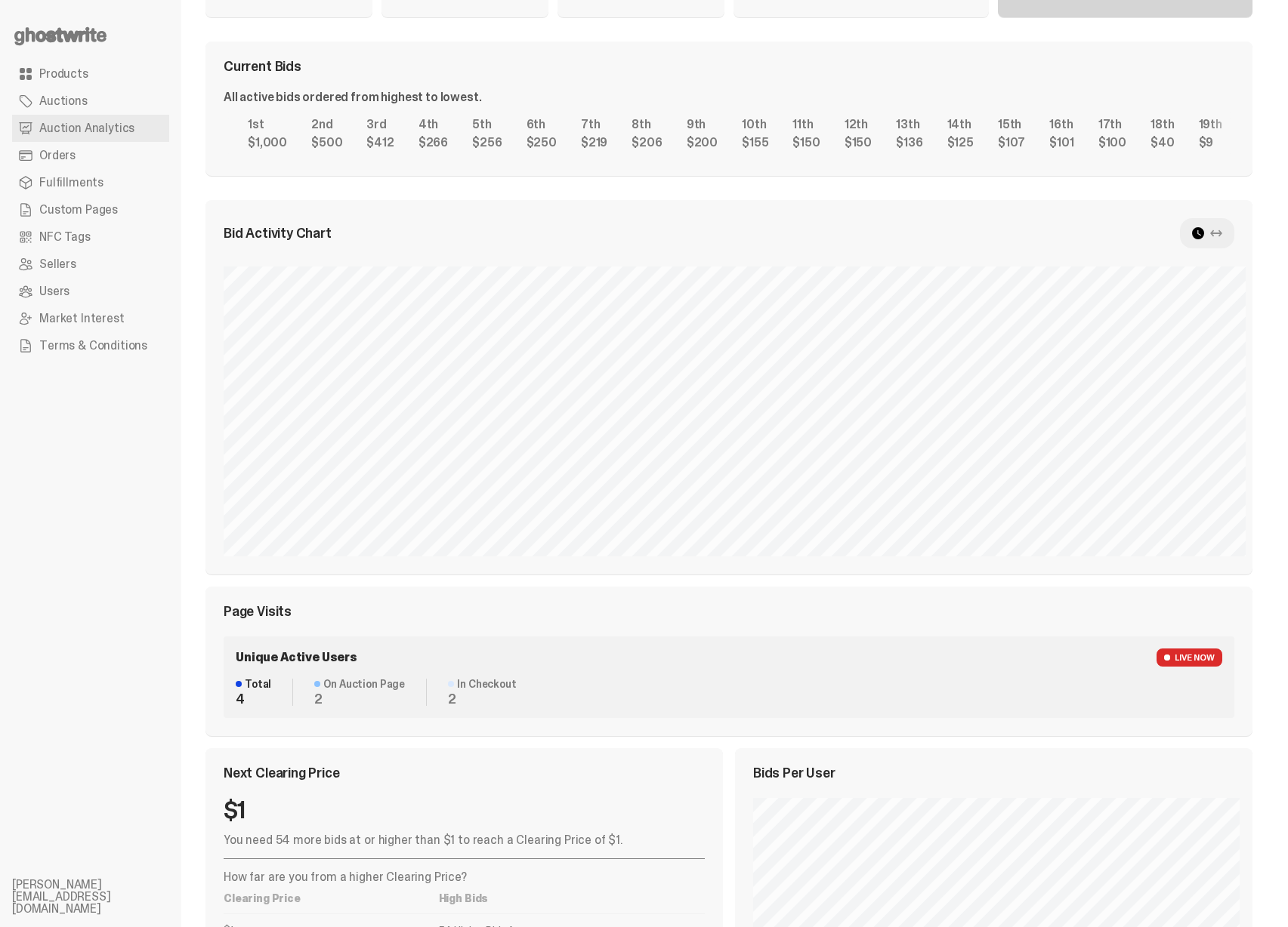
scroll to position [236, 0]
click at [438, 633] on div "Page Visits Unique Active Users LIVE NOW Total 4 On Auction Page 2 In Checkout 2" at bounding box center [728, 661] width 1047 height 150
click at [567, 576] on div "Bid Activity Chart Bid Distribution Page Visits Unique Active Users LIVE NOW To…" at bounding box center [728, 468] width 1047 height 536
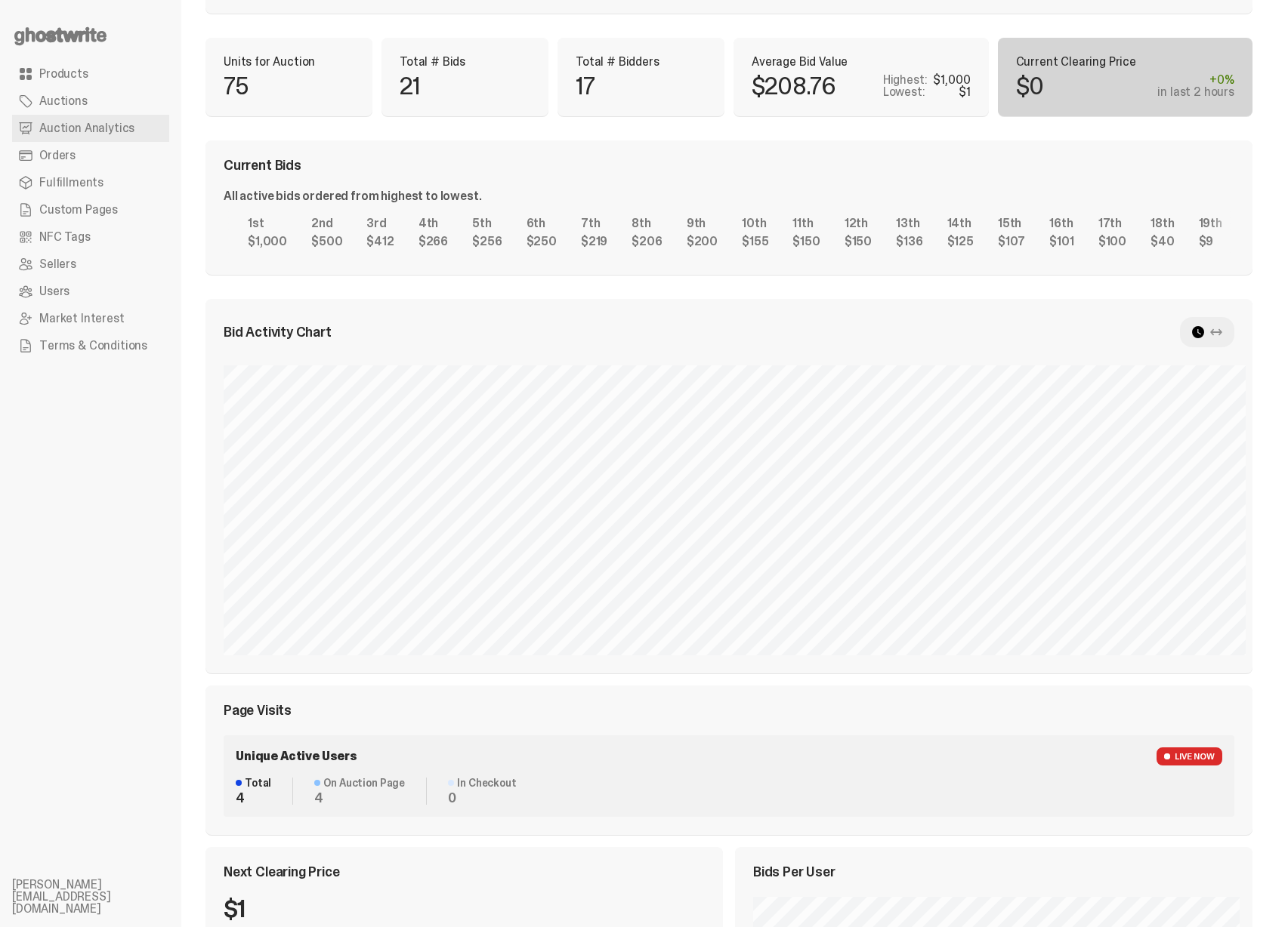
scroll to position [0, 0]
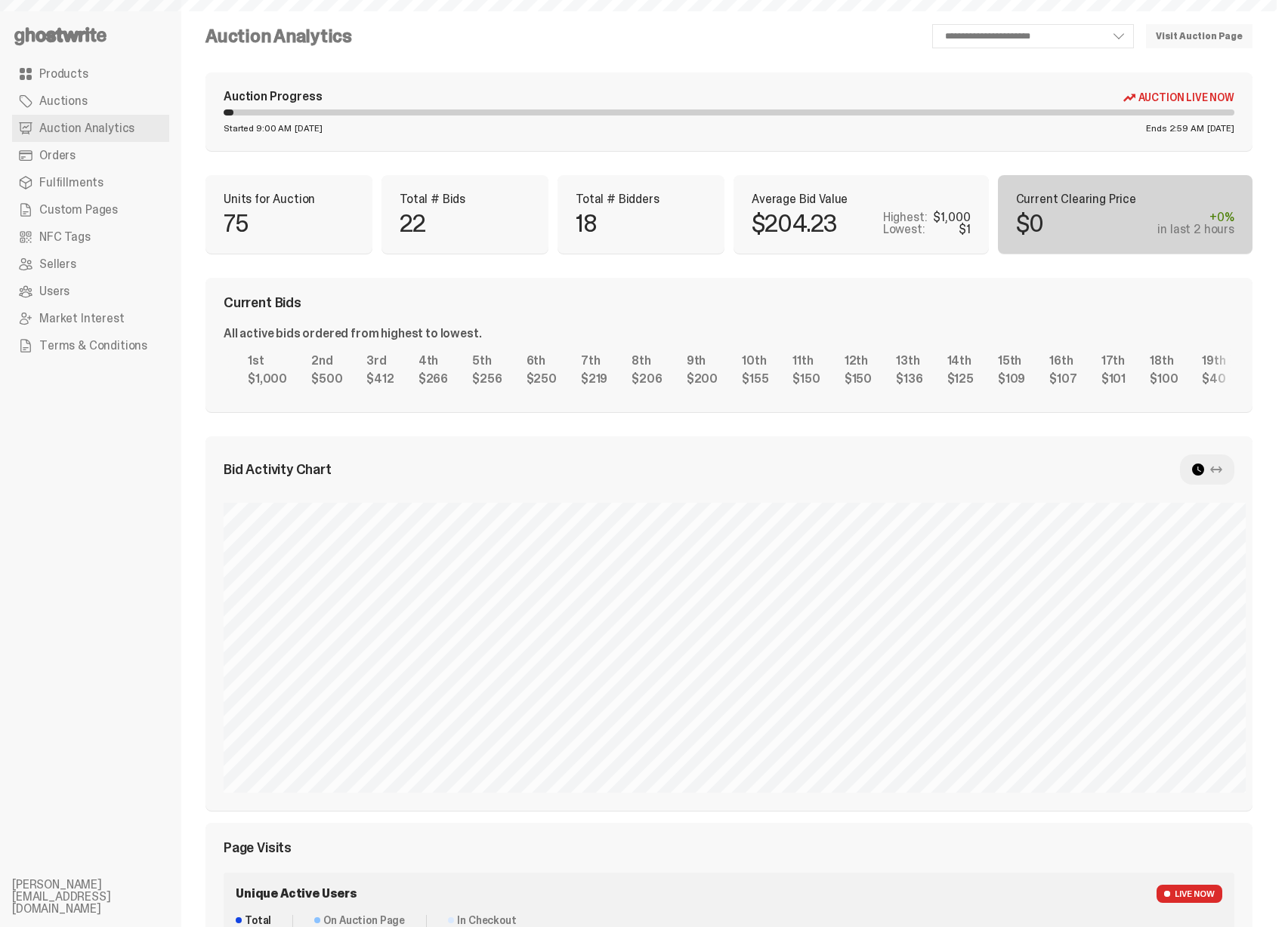
select select "**"
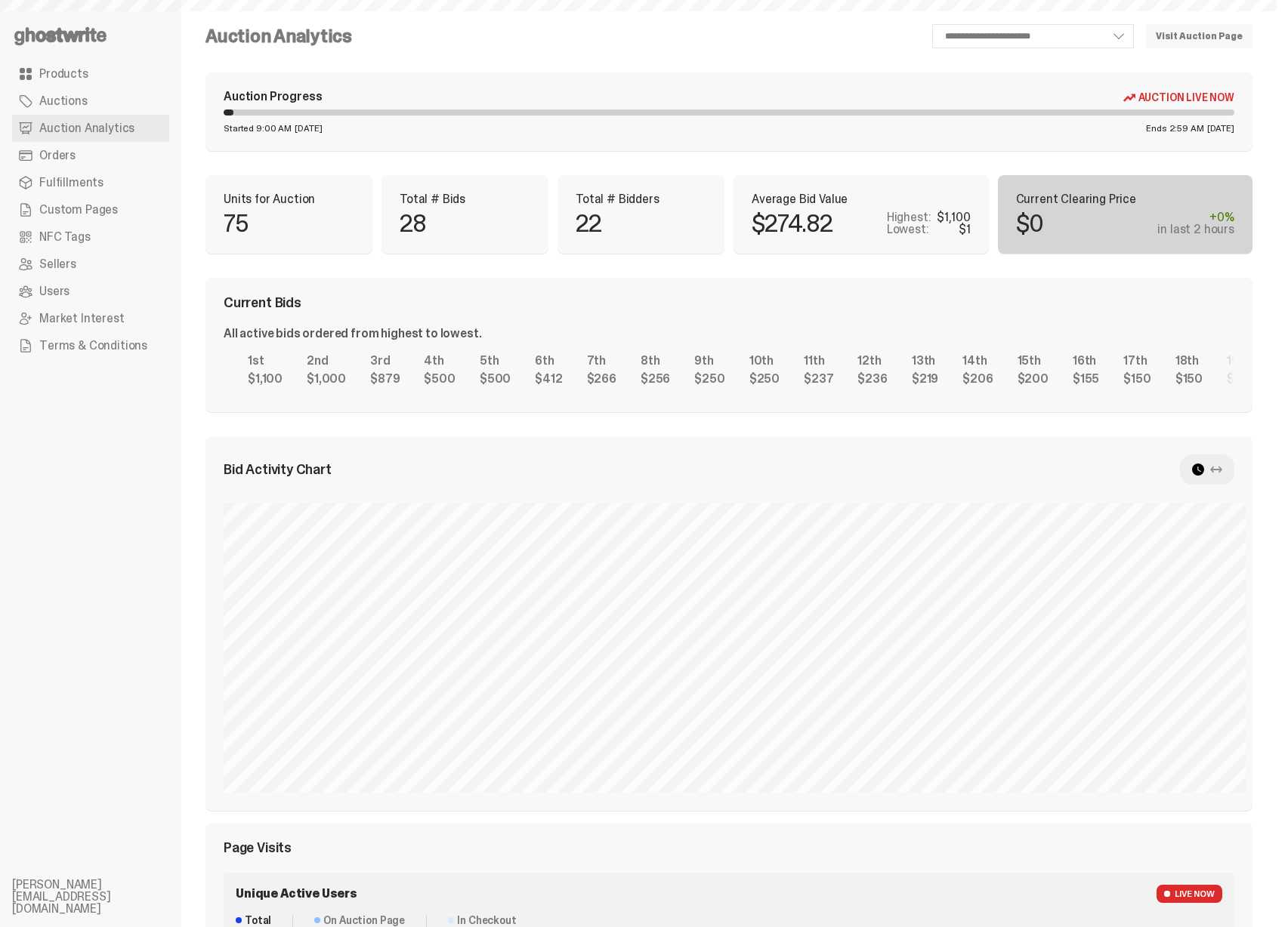
select select "**"
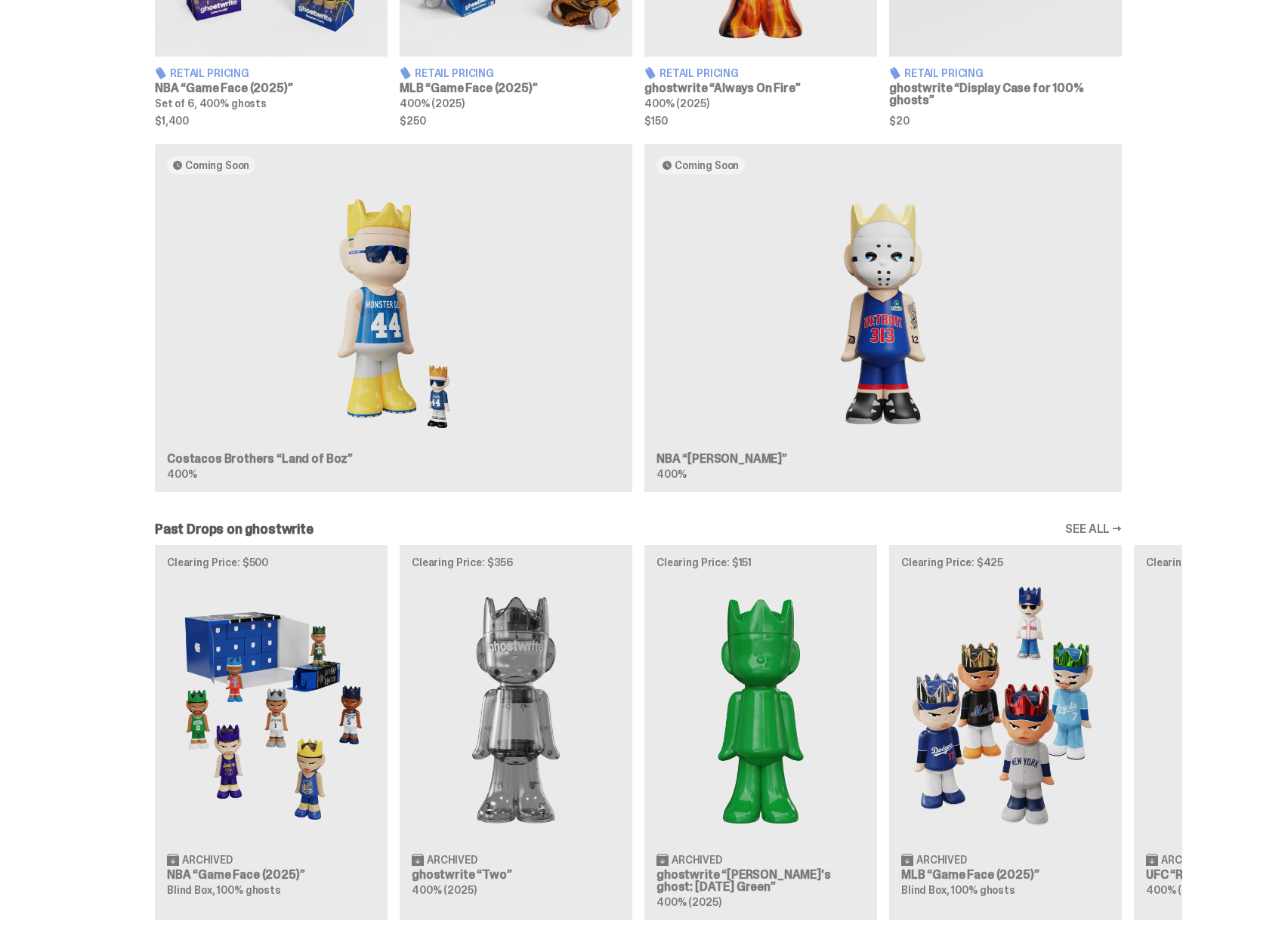
scroll to position [1143, 0]
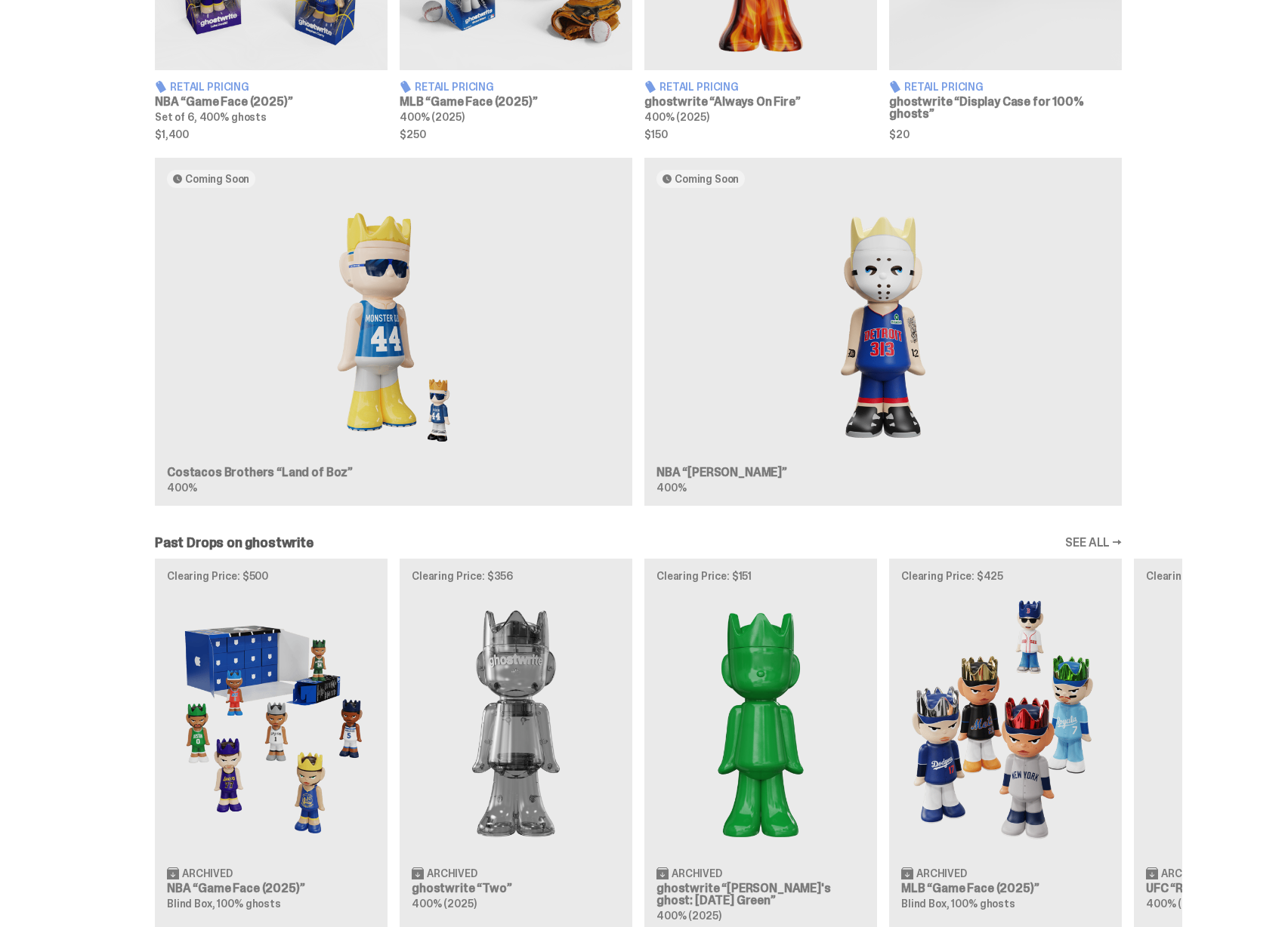
click at [391, 443] on div "Coming Soon Costacos Brothers “Land of Boz” 400% Coming Soon NBA “Eminem” 400%" at bounding box center [638, 338] width 1087 height 361
click at [326, 474] on div "Coming Soon Costacos Brothers “Land of Boz” 400% Coming Soon NBA “Eminem” 400%" at bounding box center [638, 338] width 1087 height 361
click at [313, 478] on div "Coming Soon Costacos Brothers “Land of Boz” 400% Coming Soon NBA “Eminem” 400%" at bounding box center [638, 338] width 1087 height 361
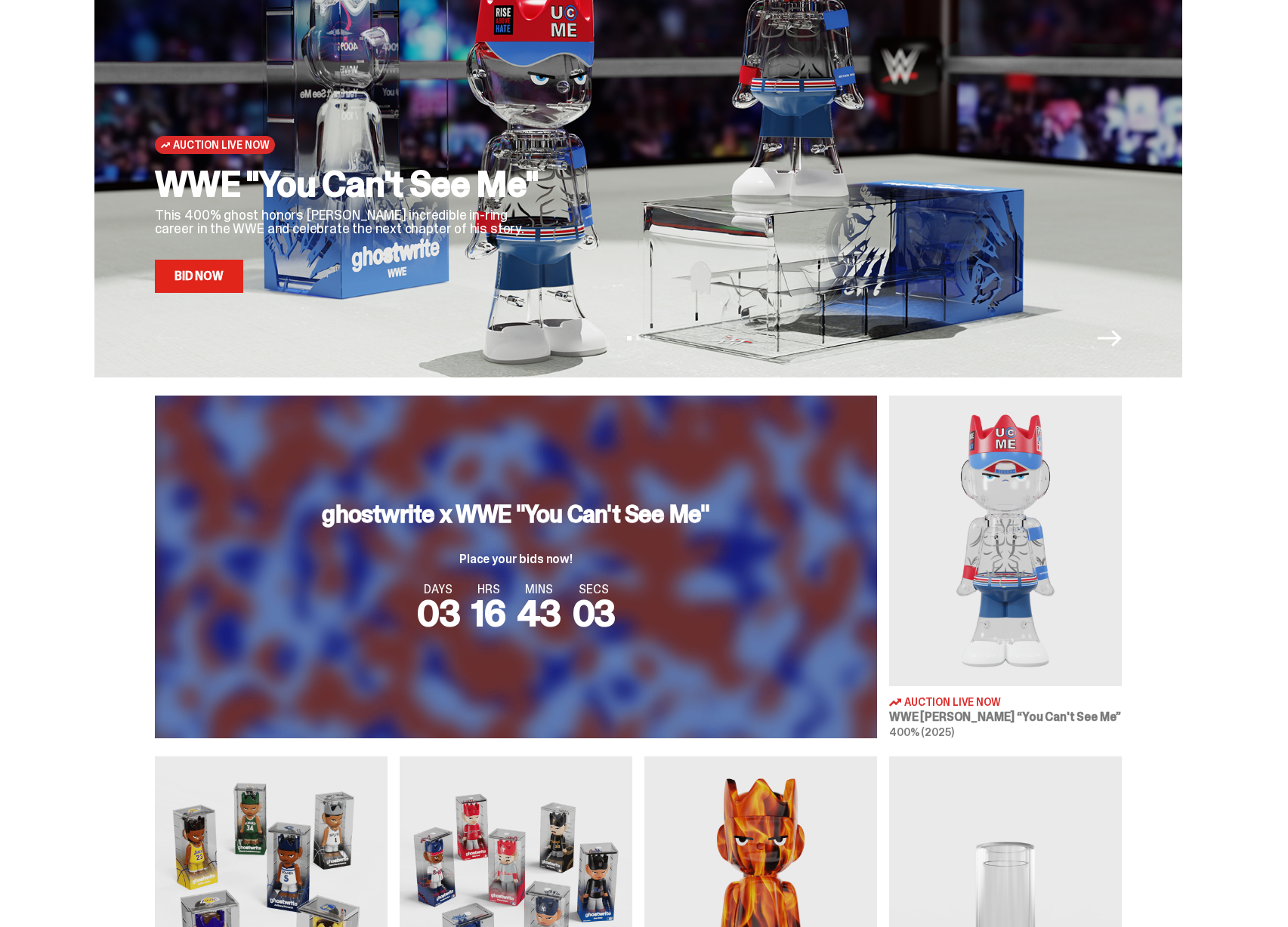
scroll to position [0, 0]
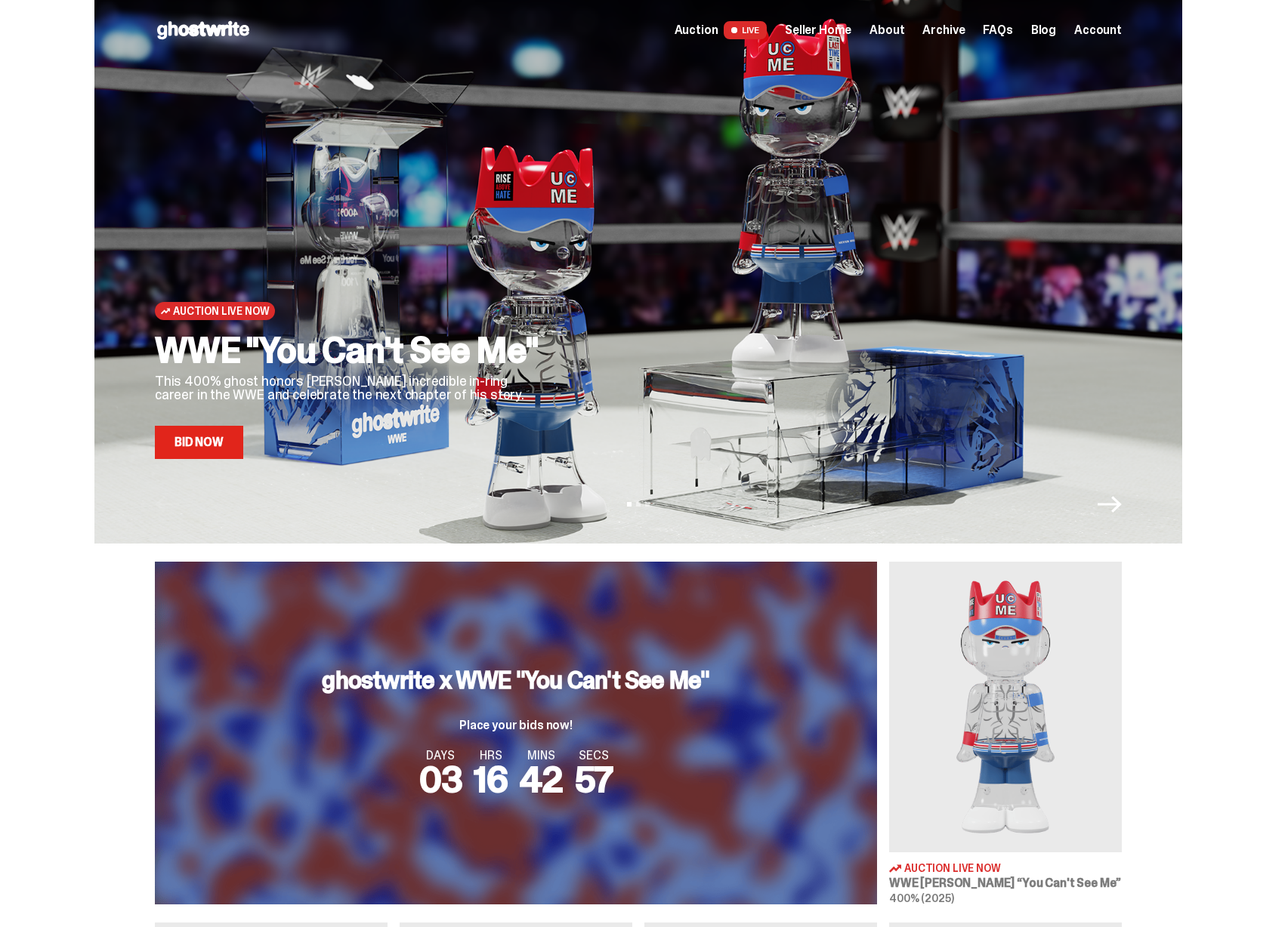
click at [816, 32] on span "Seller Home" at bounding box center [818, 30] width 67 height 12
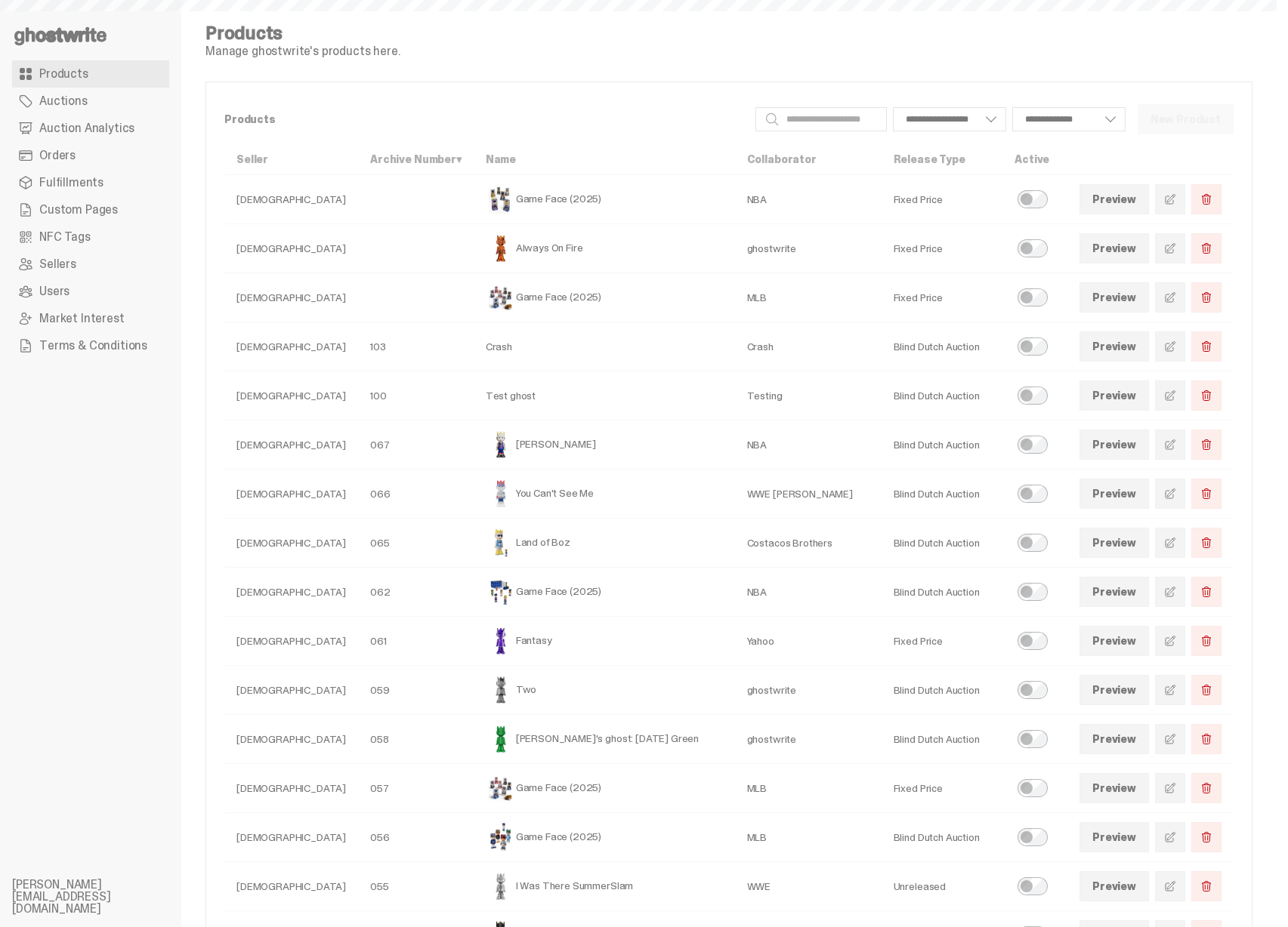
select select
click at [1171, 202] on link at bounding box center [1169, 199] width 30 height 30
